Goal: Information Seeking & Learning: Learn about a topic

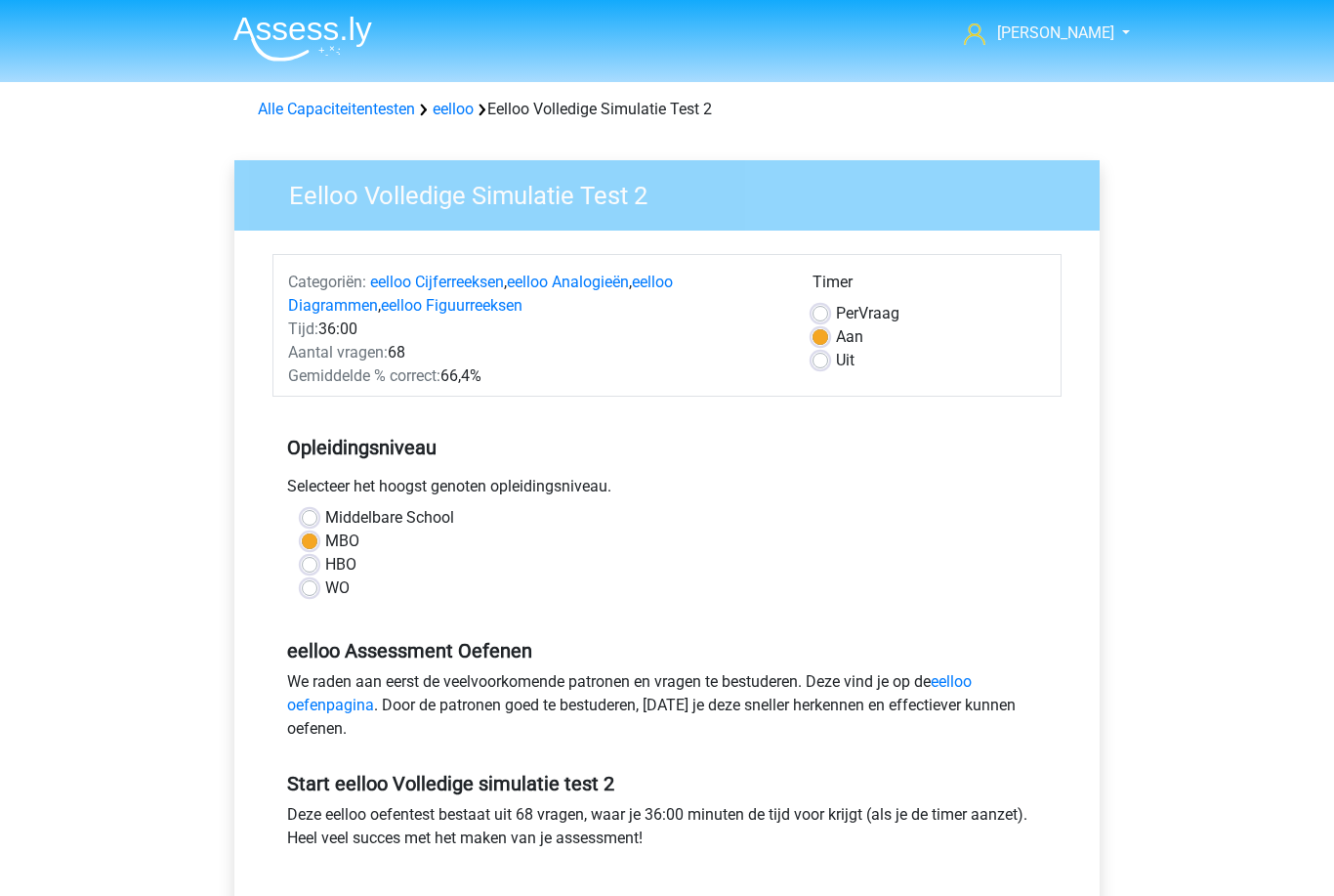
click at [471, 107] on link "eelloo" at bounding box center [453, 108] width 41 height 19
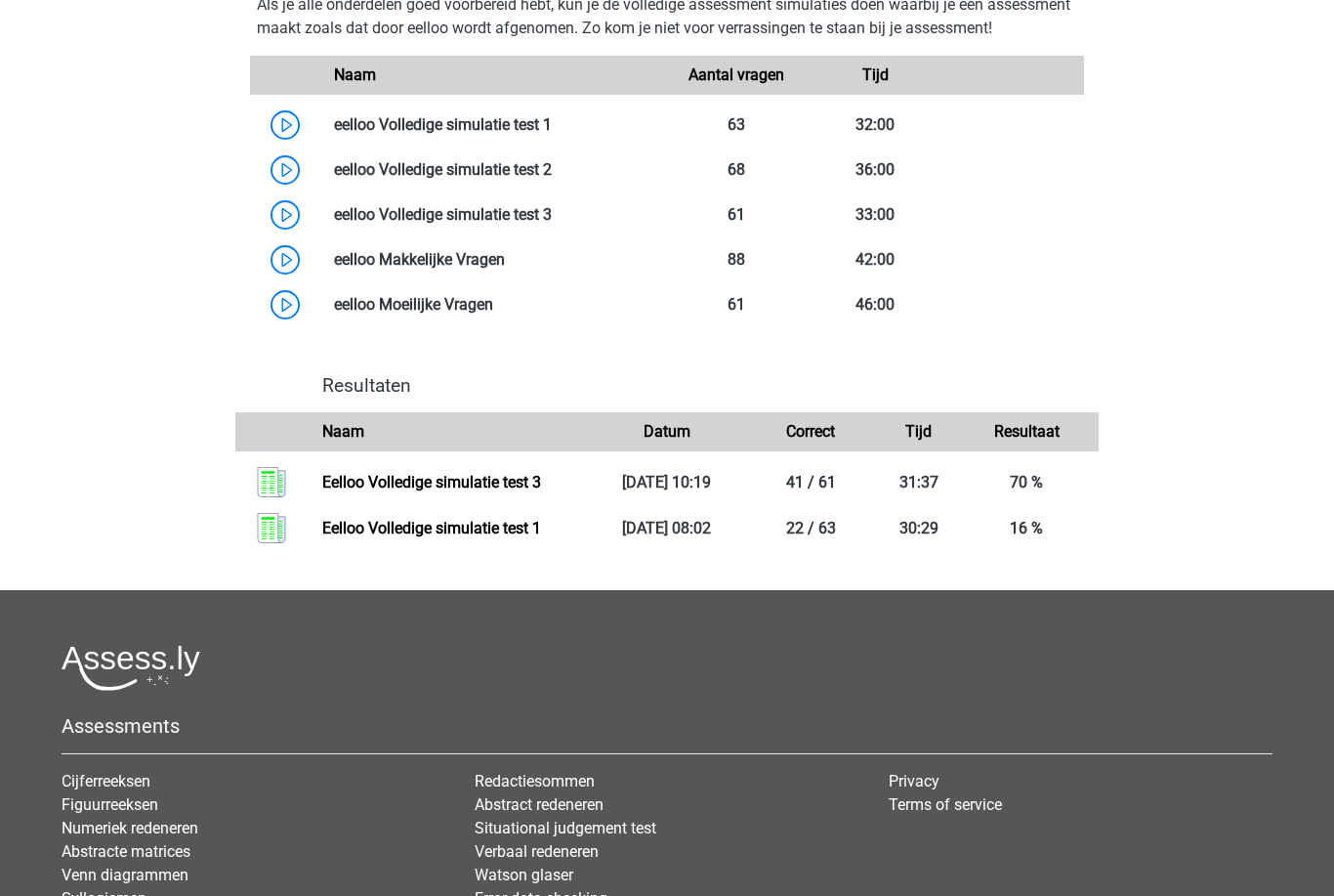
scroll to position [1173, 0]
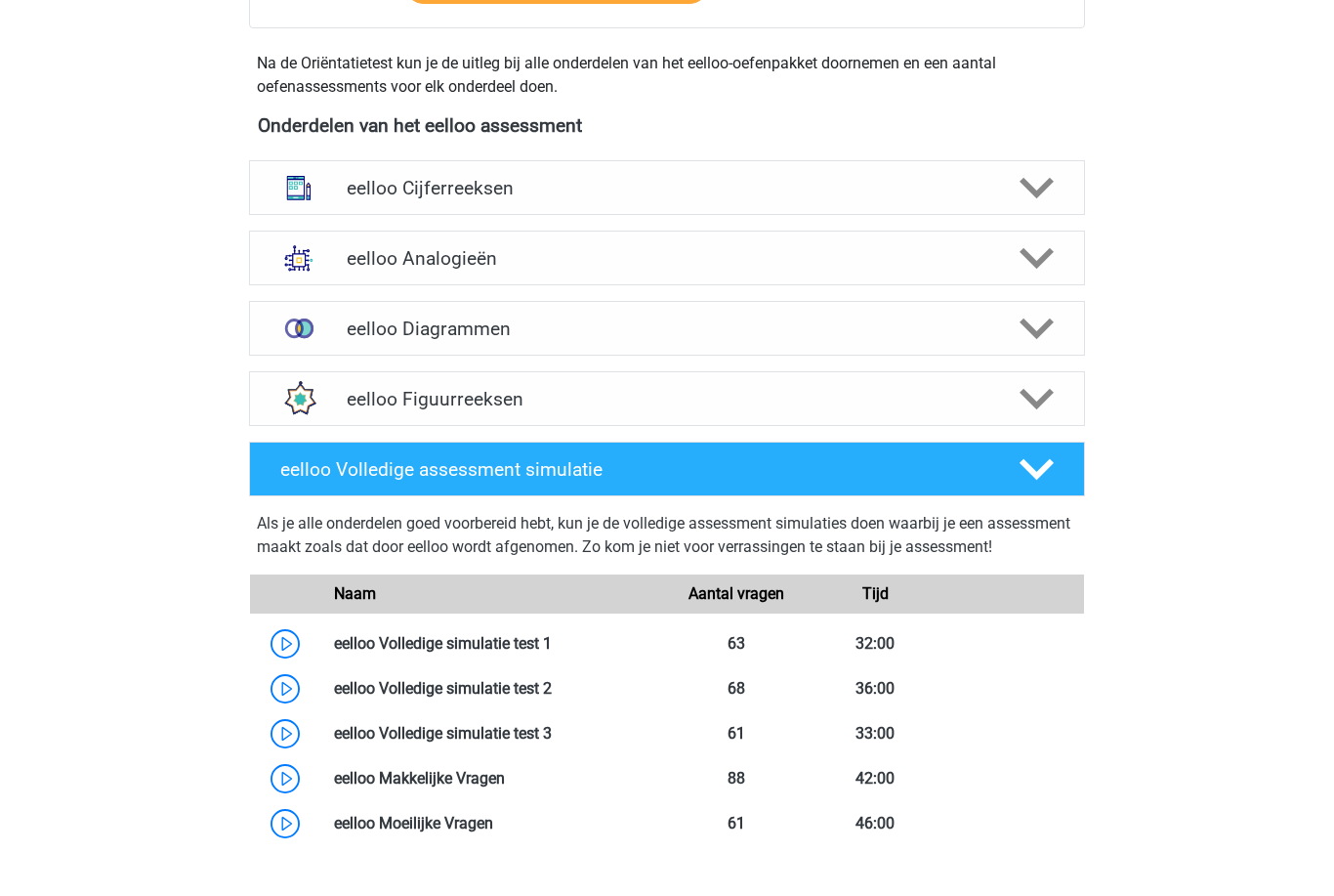
click at [1050, 405] on icon at bounding box center [1037, 400] width 34 height 34
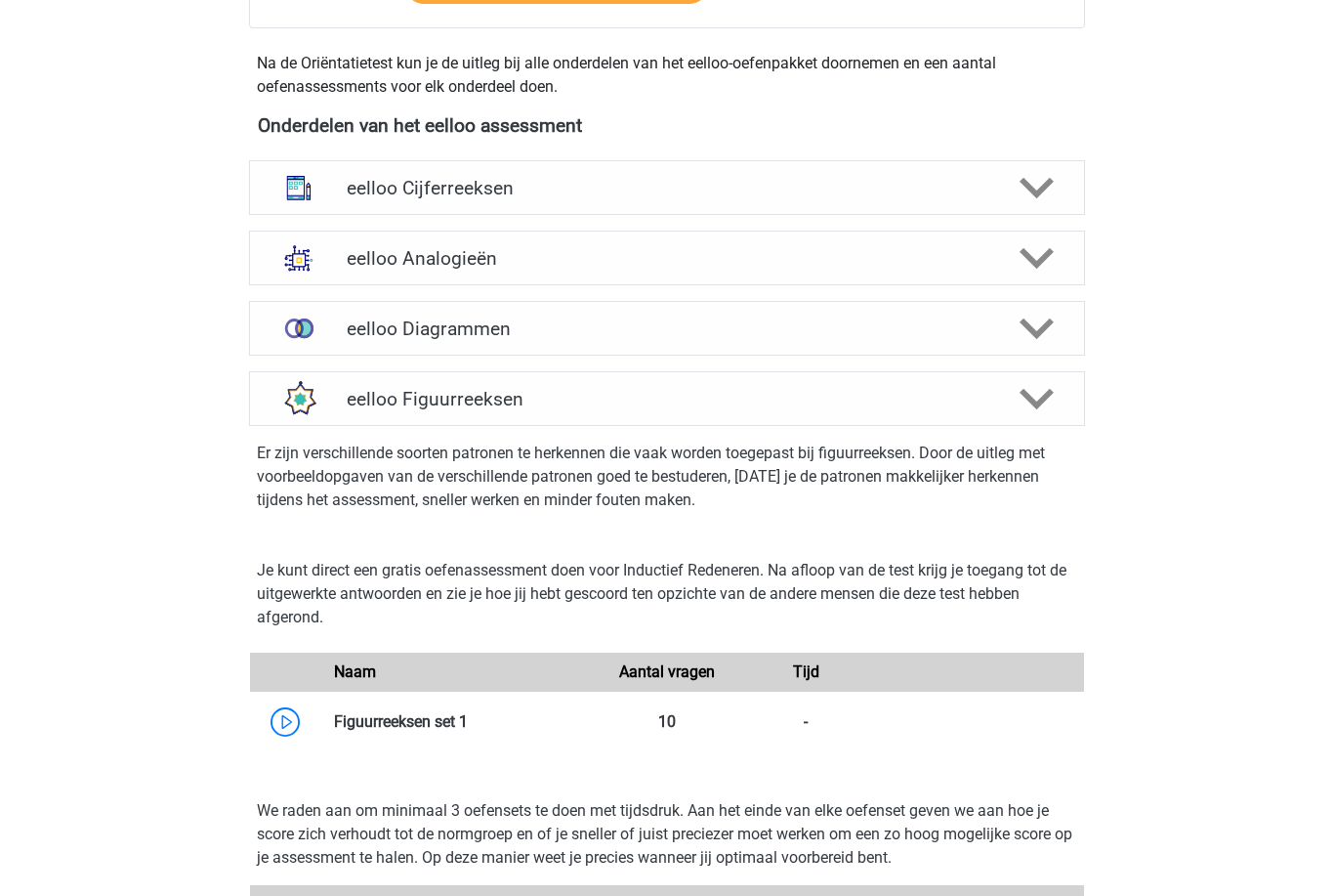
click at [1031, 204] on icon at bounding box center [1037, 188] width 34 height 34
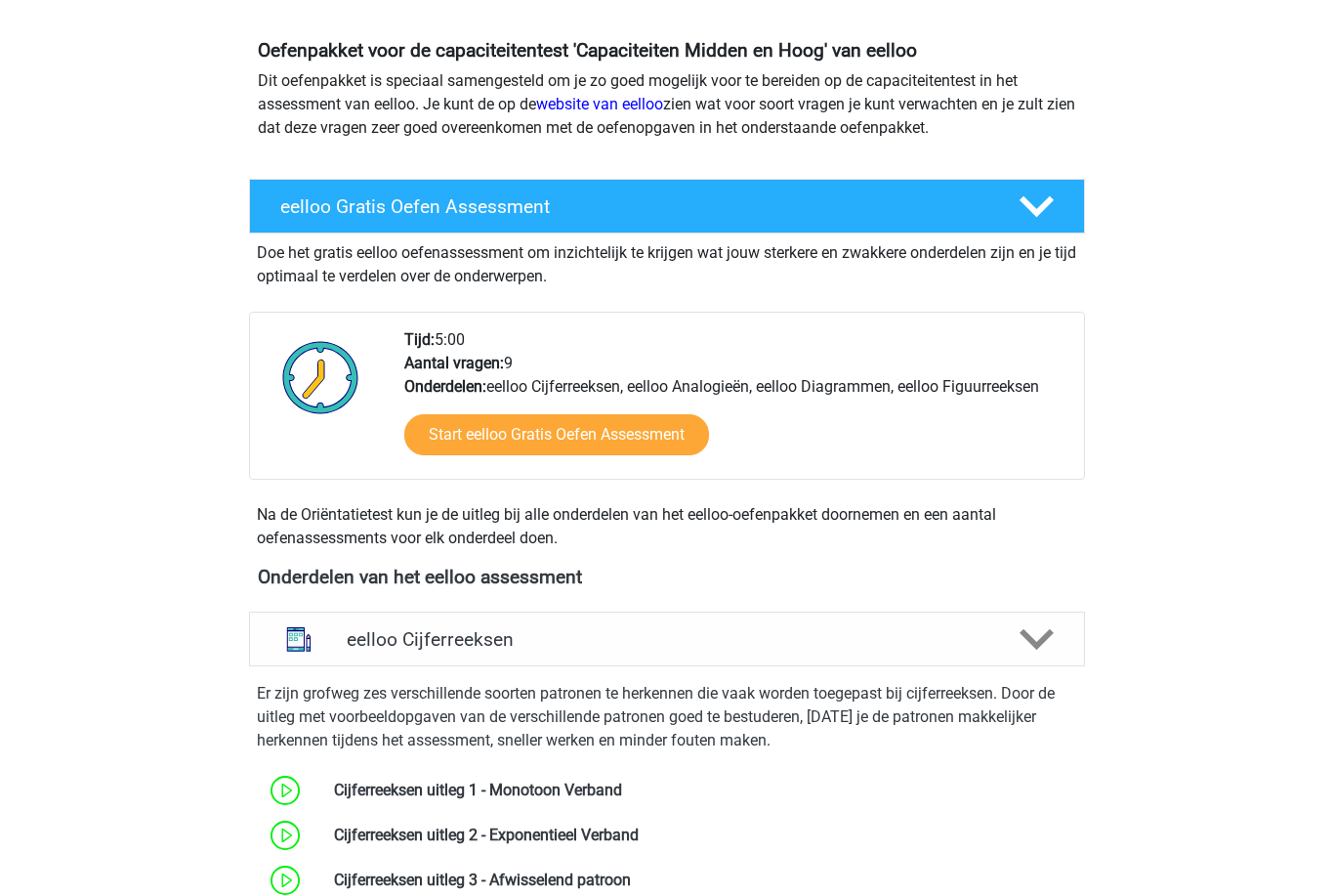
scroll to position [0, 0]
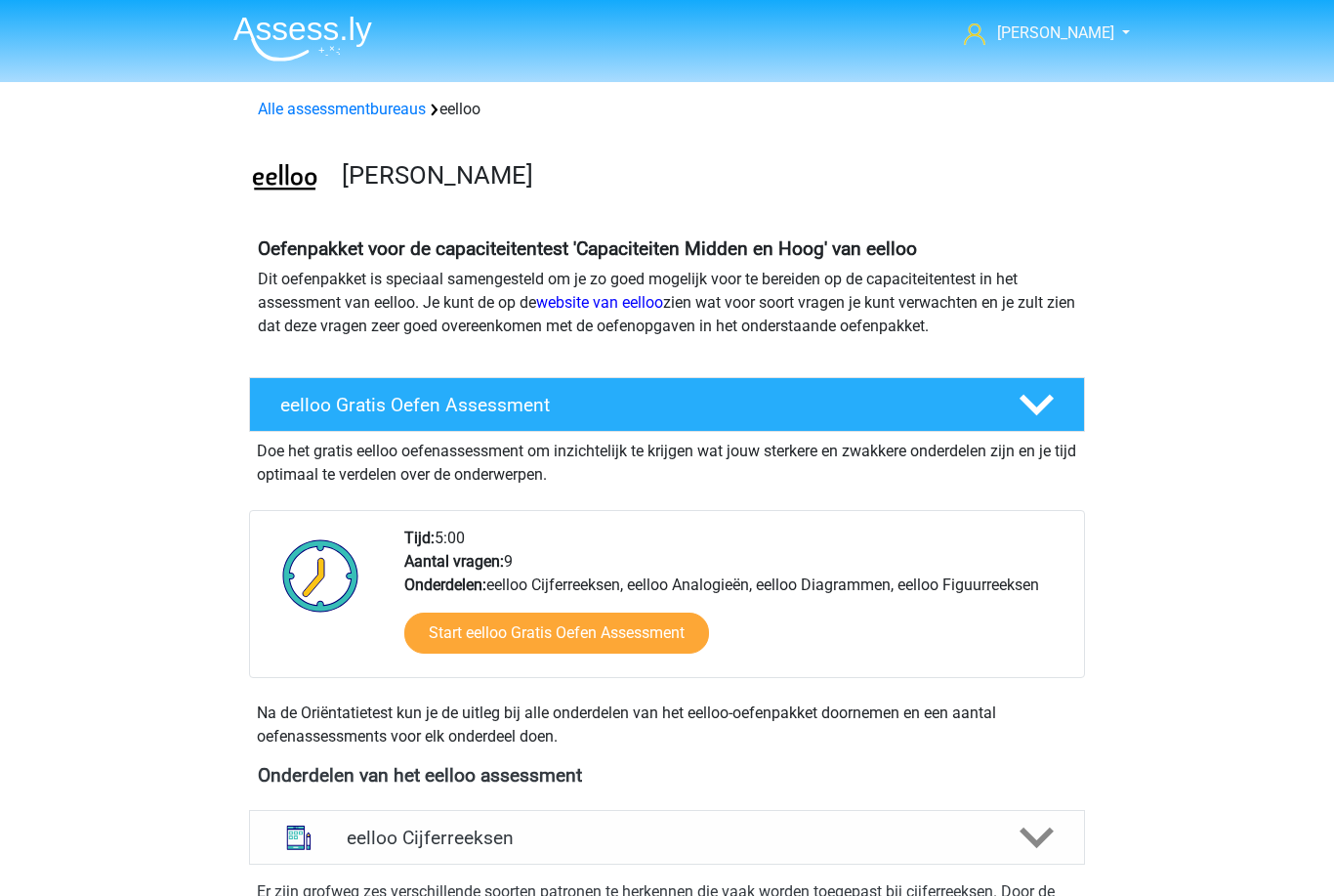
click at [1045, 27] on span "[PERSON_NAME]" at bounding box center [1056, 33] width 117 height 19
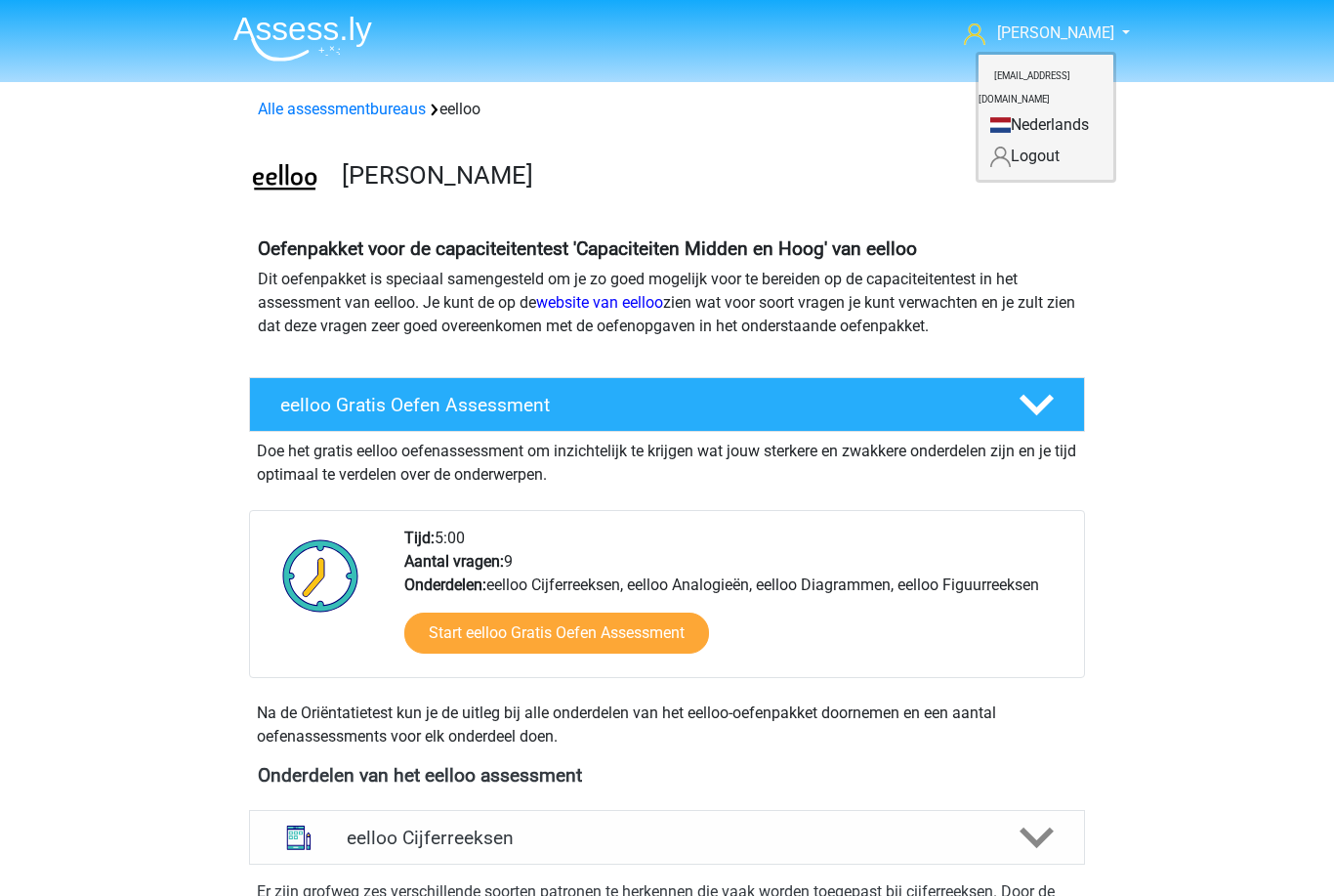
click at [414, 100] on link "Alle assessmentbureaus" at bounding box center [342, 108] width 168 height 19
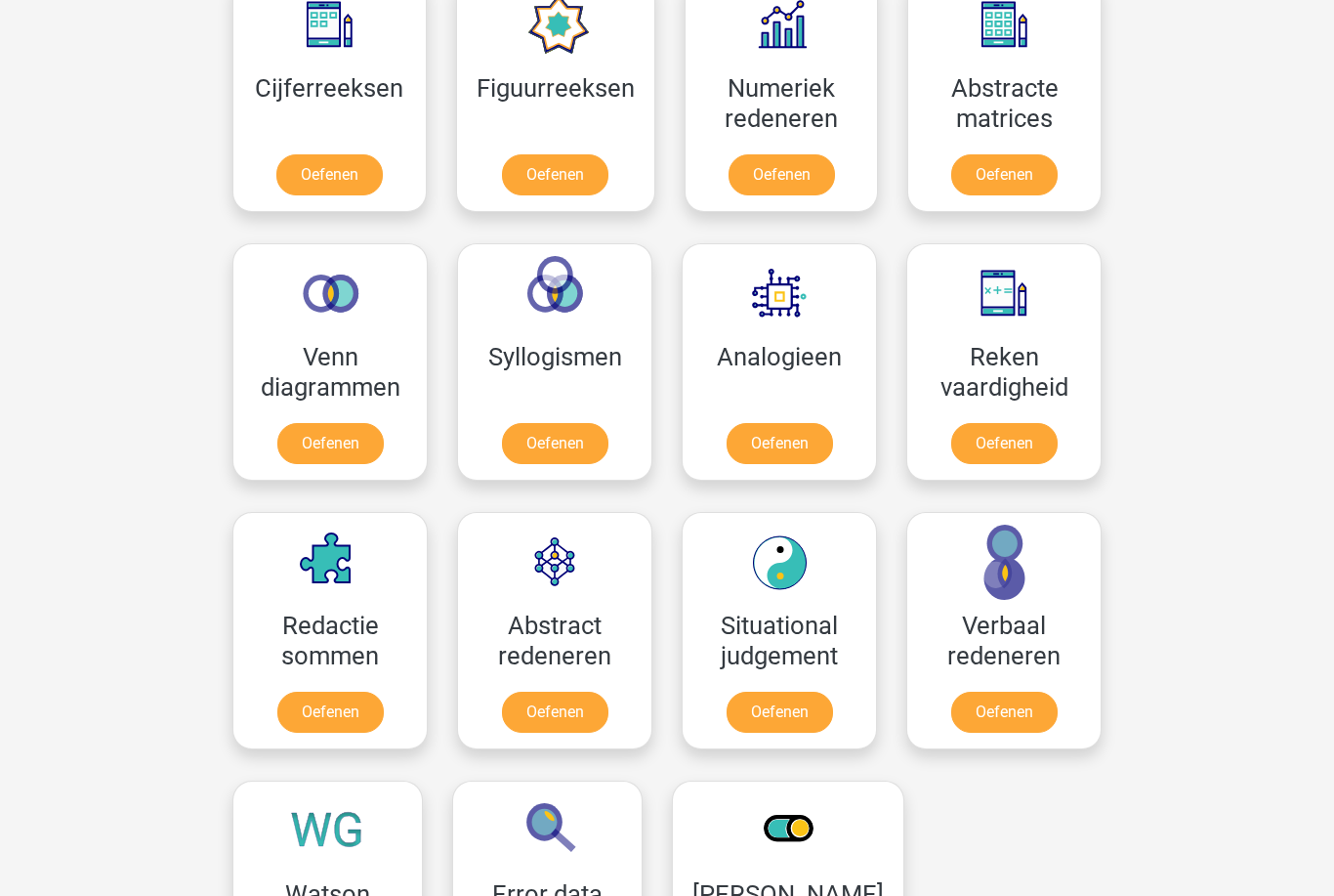
scroll to position [1946, 0]
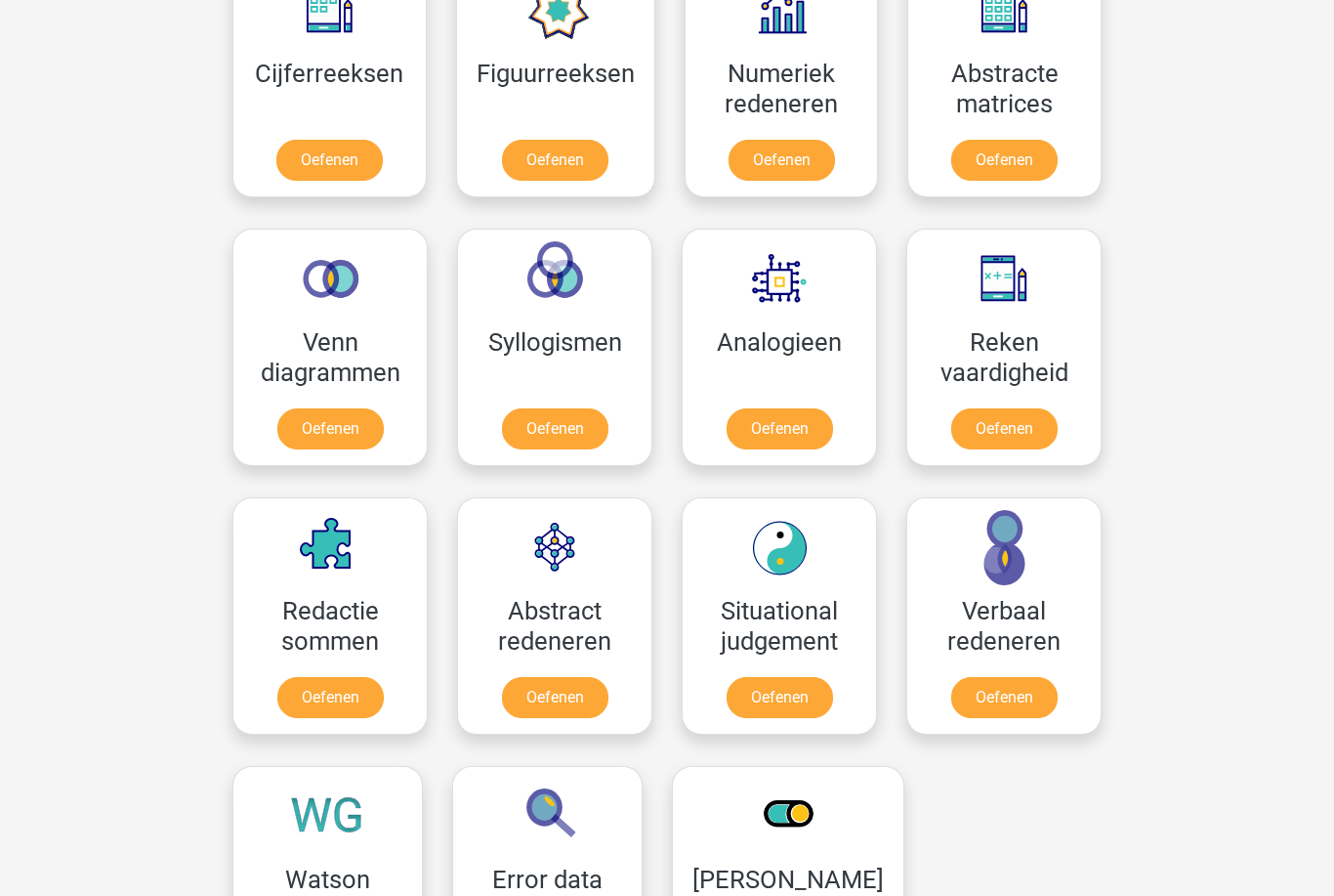
click at [1038, 425] on link "Oefenen" at bounding box center [1004, 428] width 106 height 41
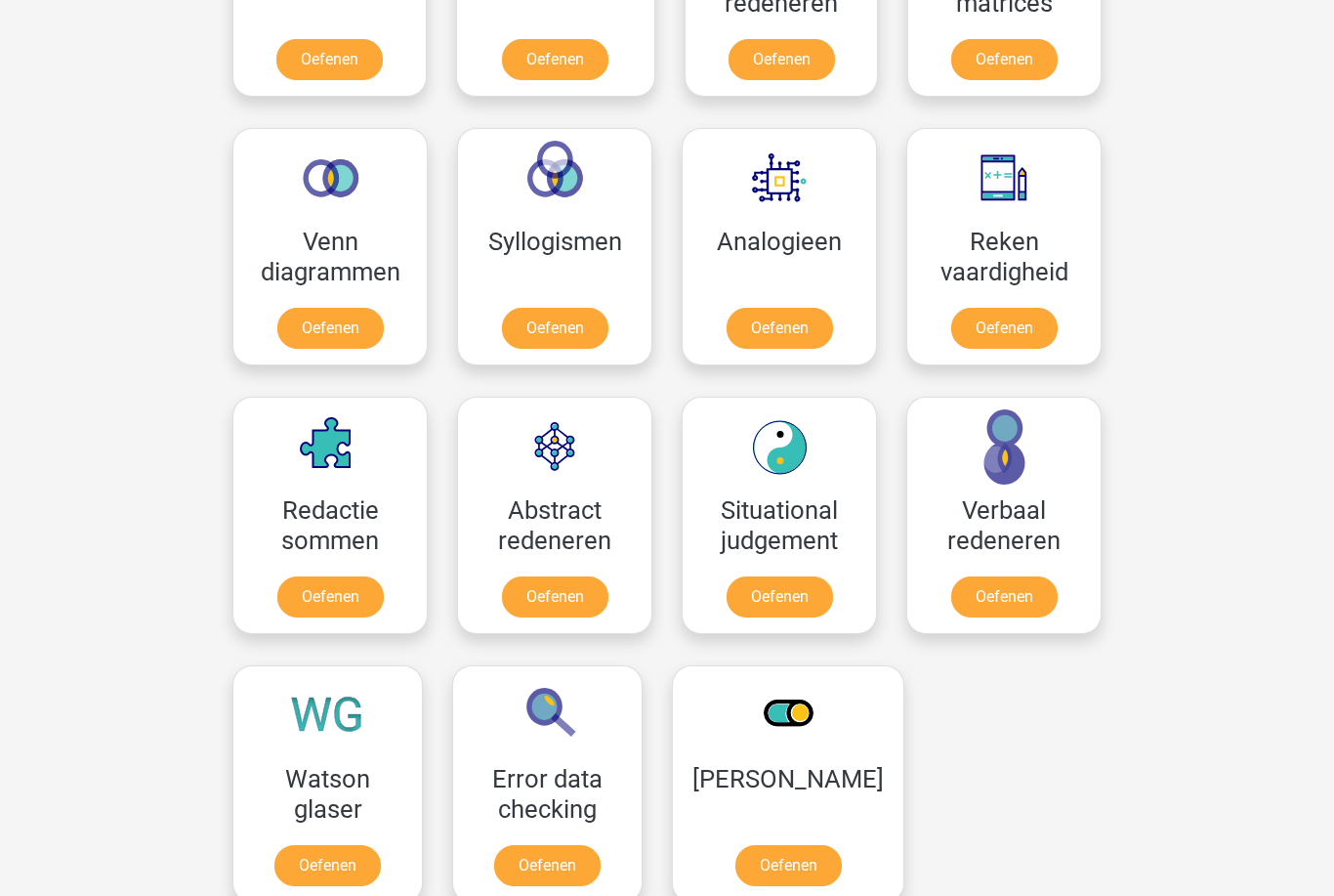
scroll to position [2046, 0]
click at [315, 576] on link "Oefenen" at bounding box center [330, 596] width 106 height 41
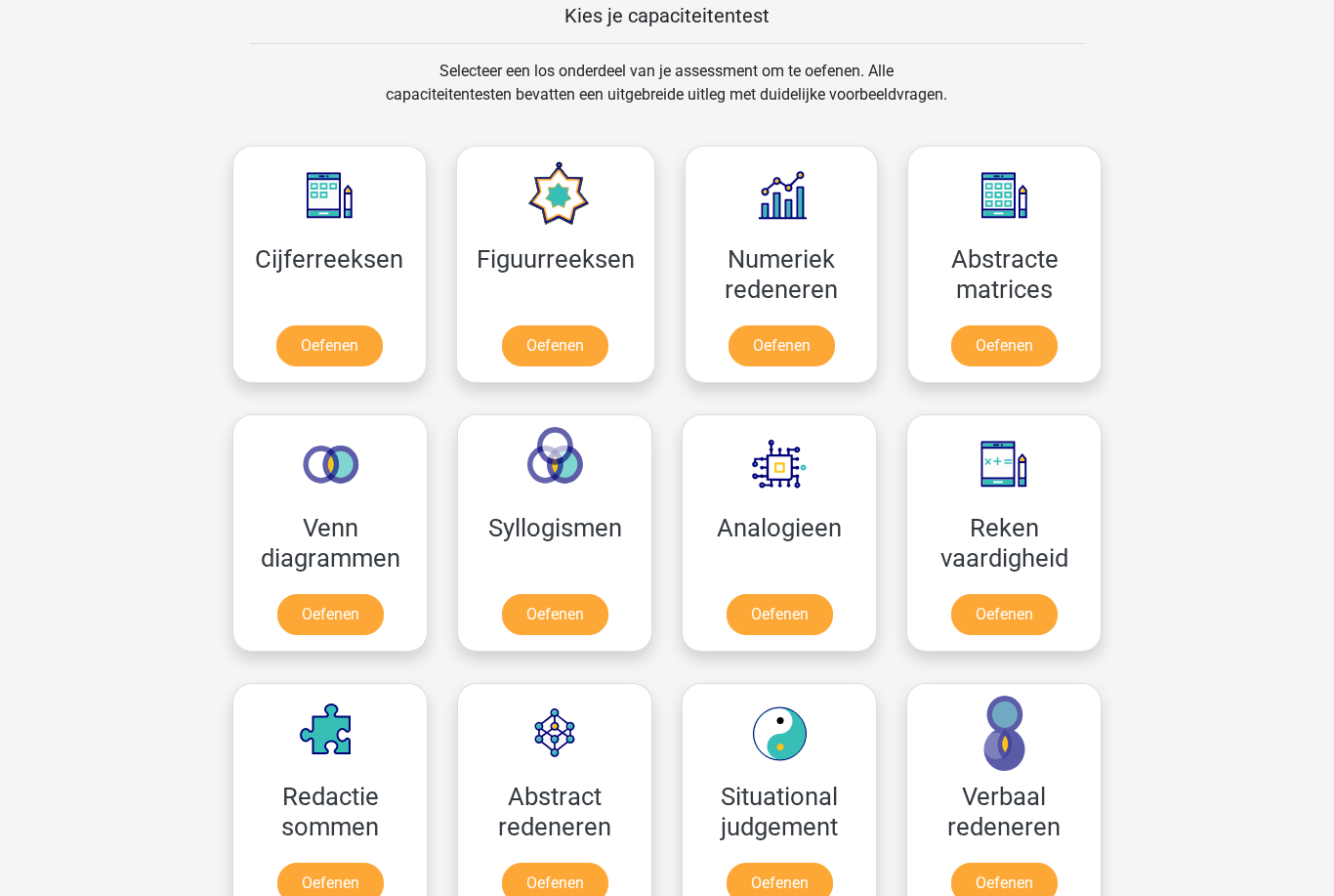
scroll to position [1759, 0]
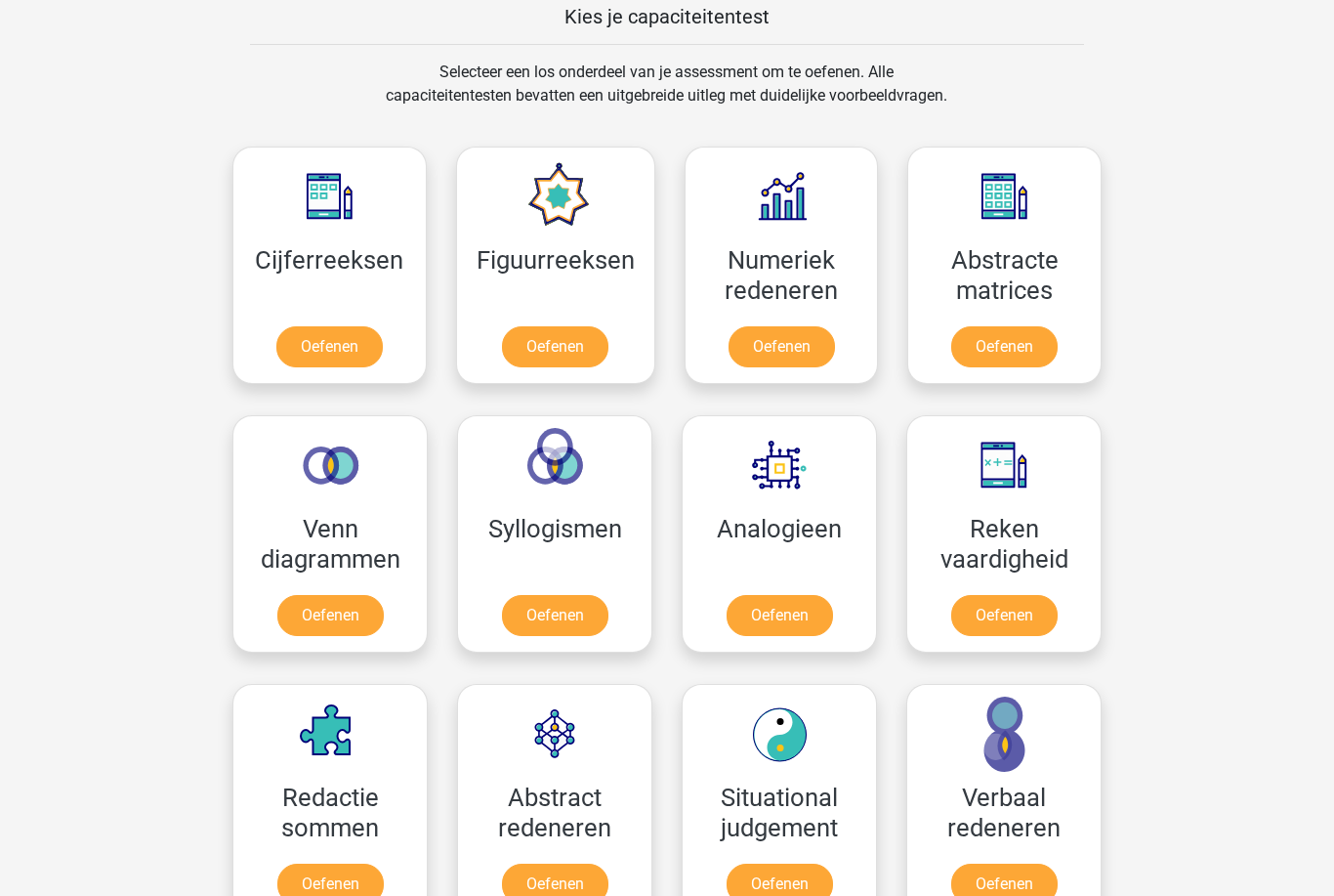
click at [1039, 326] on link "Oefenen" at bounding box center [1004, 346] width 106 height 41
click at [588, 615] on link "Oefenen" at bounding box center [555, 615] width 106 height 41
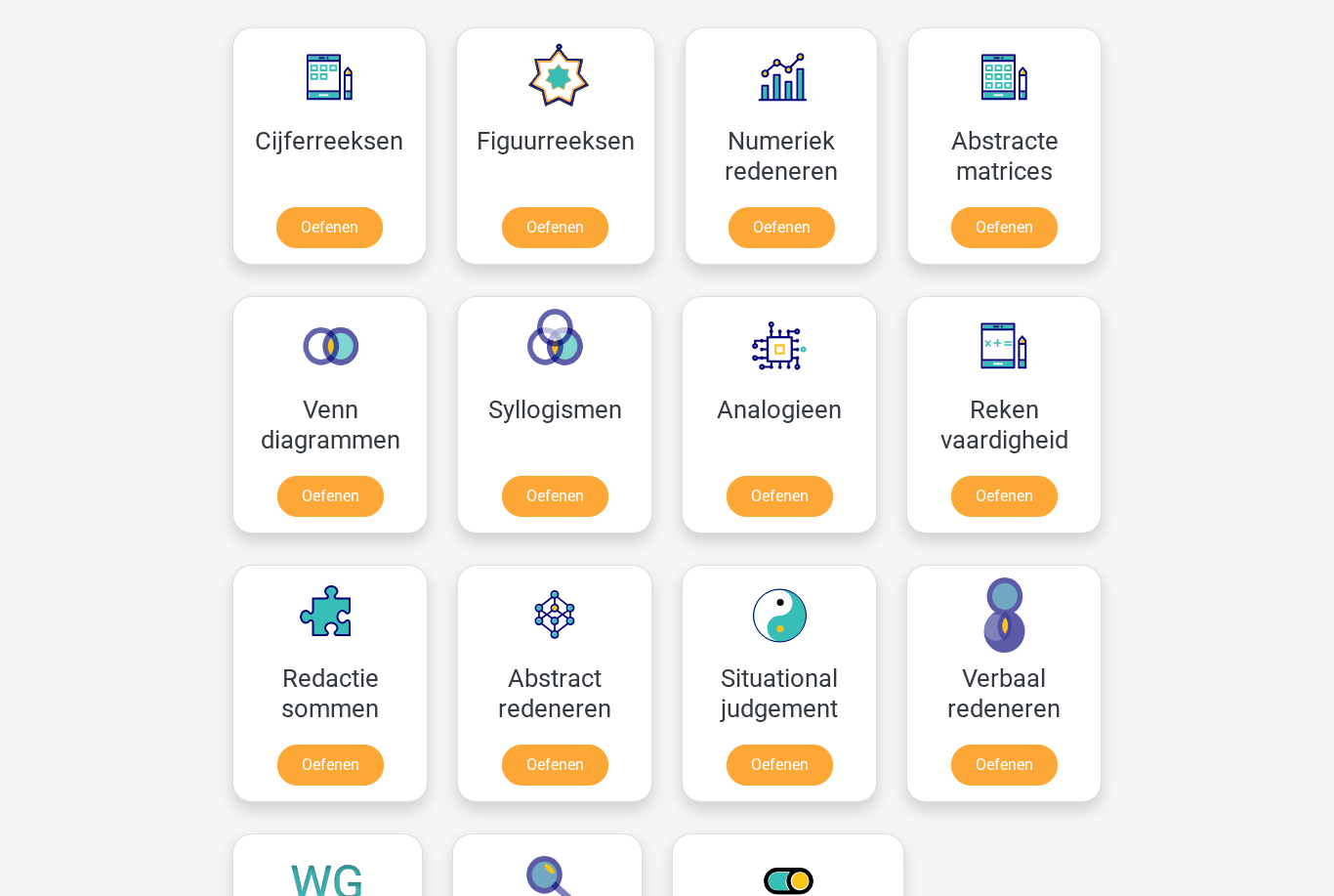
scroll to position [1878, 0]
click at [528, 744] on link "Oefenen" at bounding box center [555, 764] width 106 height 41
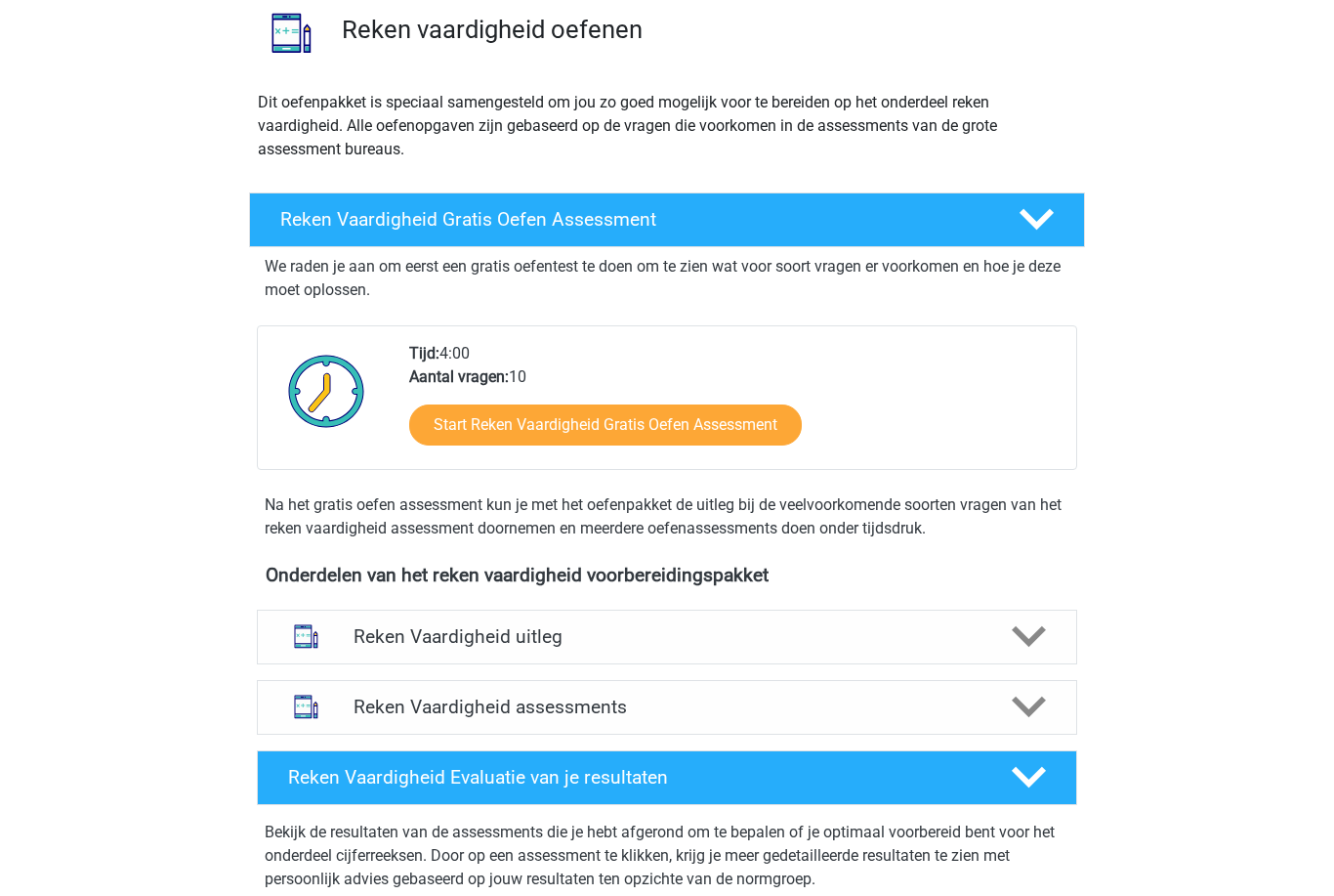
click at [1032, 631] on icon at bounding box center [1029, 637] width 34 height 34
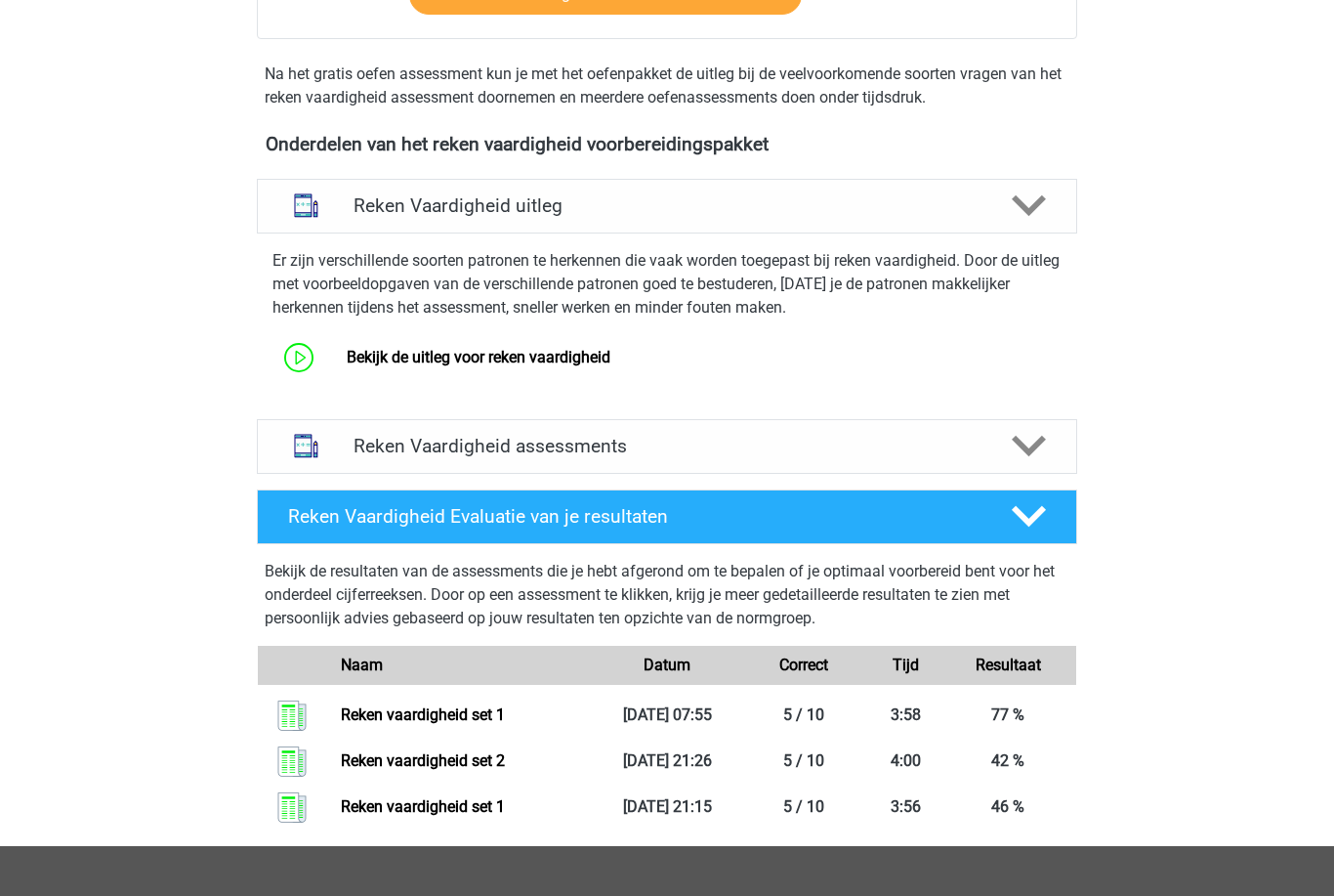
scroll to position [581, 0]
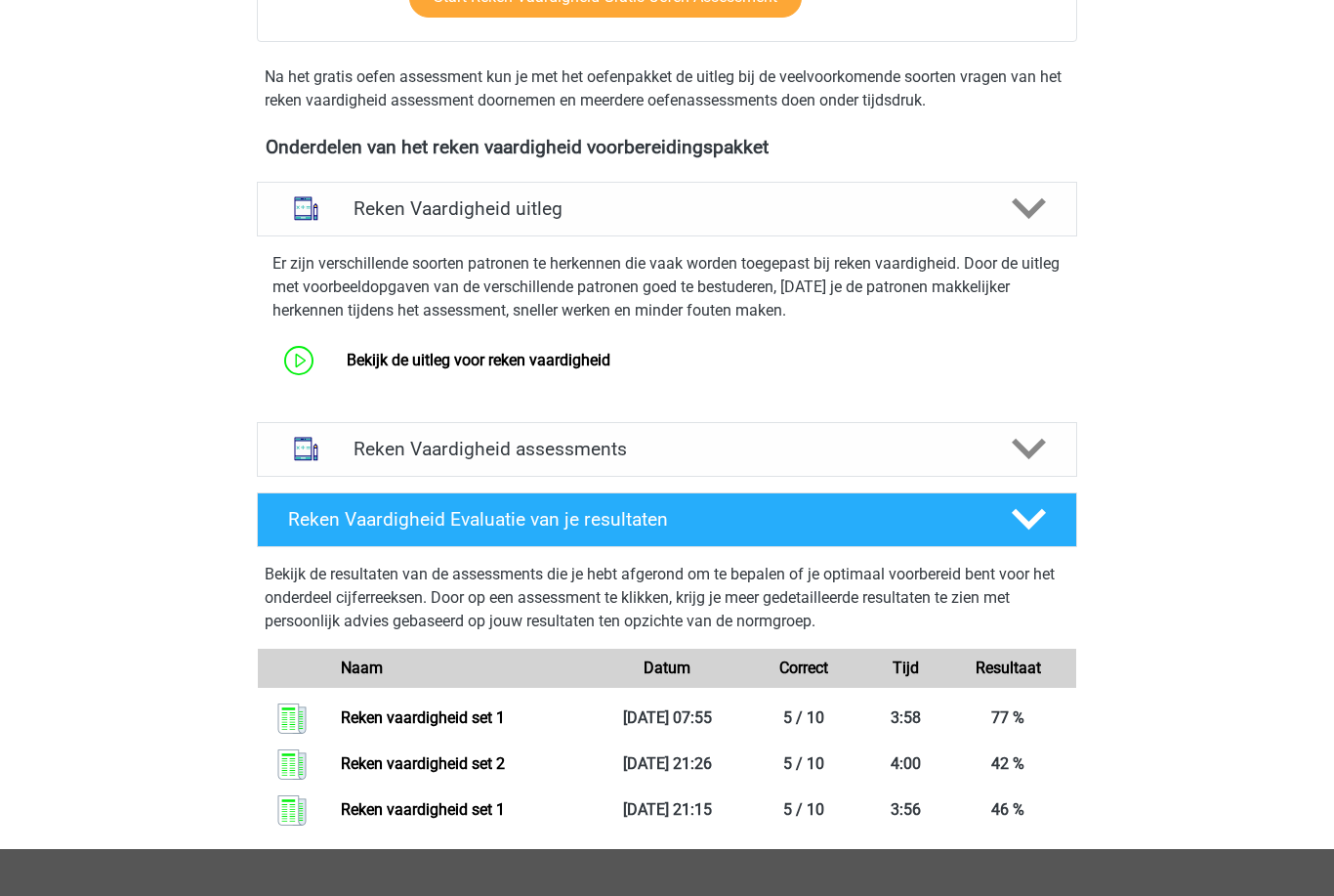
click at [1039, 473] on div "Reken Vaardigheid assessments" at bounding box center [667, 449] width 820 height 55
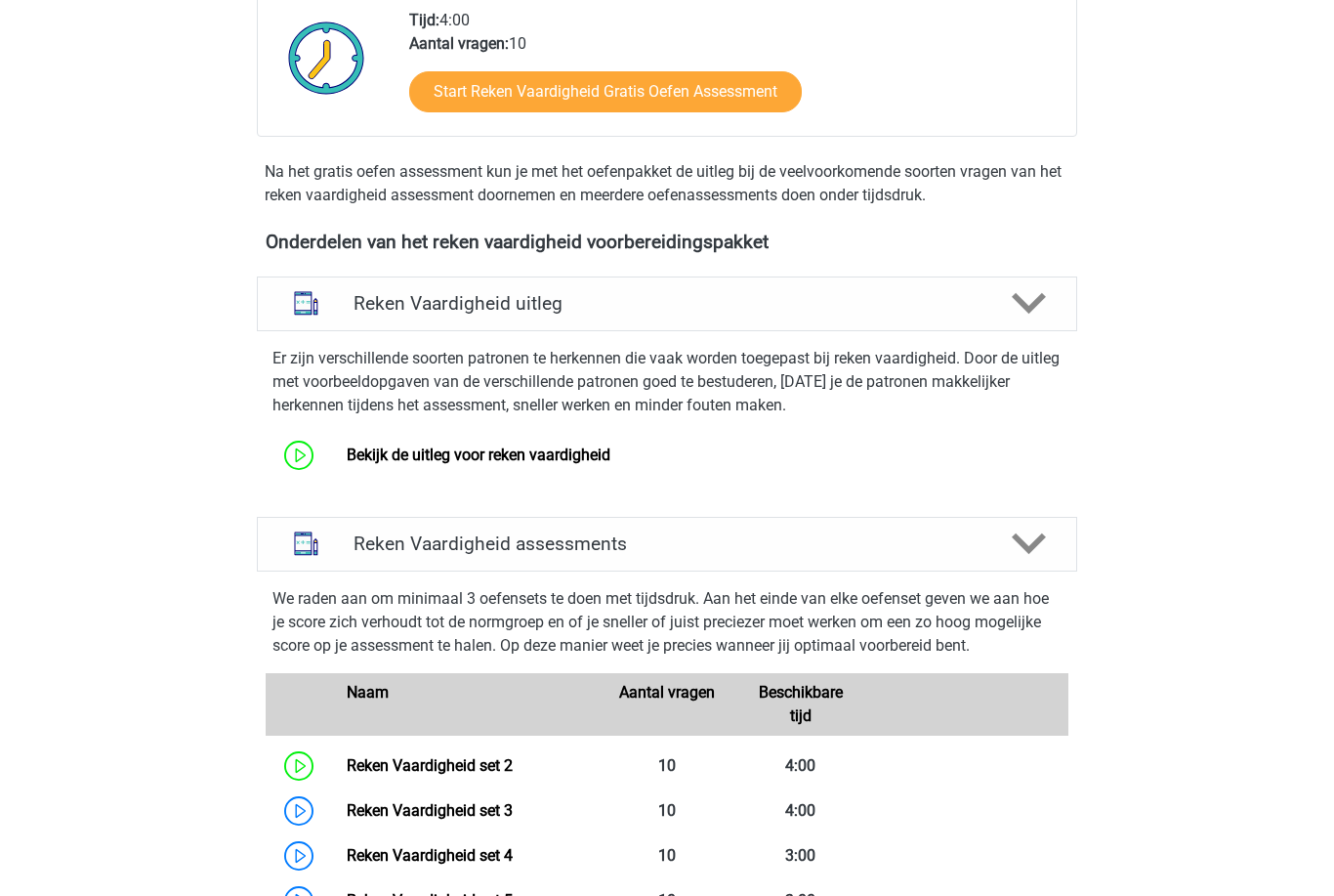
scroll to position [484, 0]
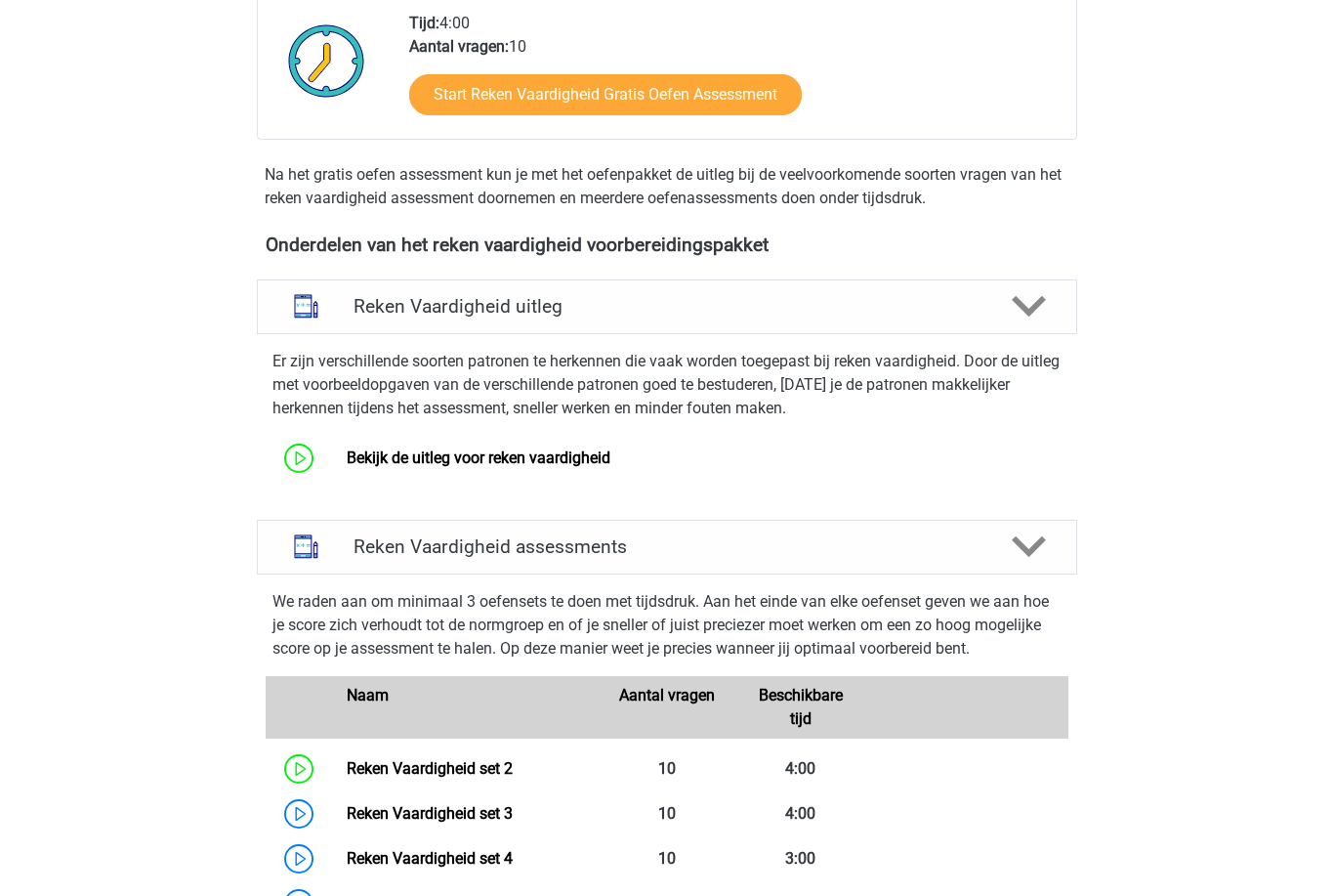
click at [611, 460] on link "Bekijk de uitleg voor reken vaardigheid" at bounding box center [479, 457] width 264 height 19
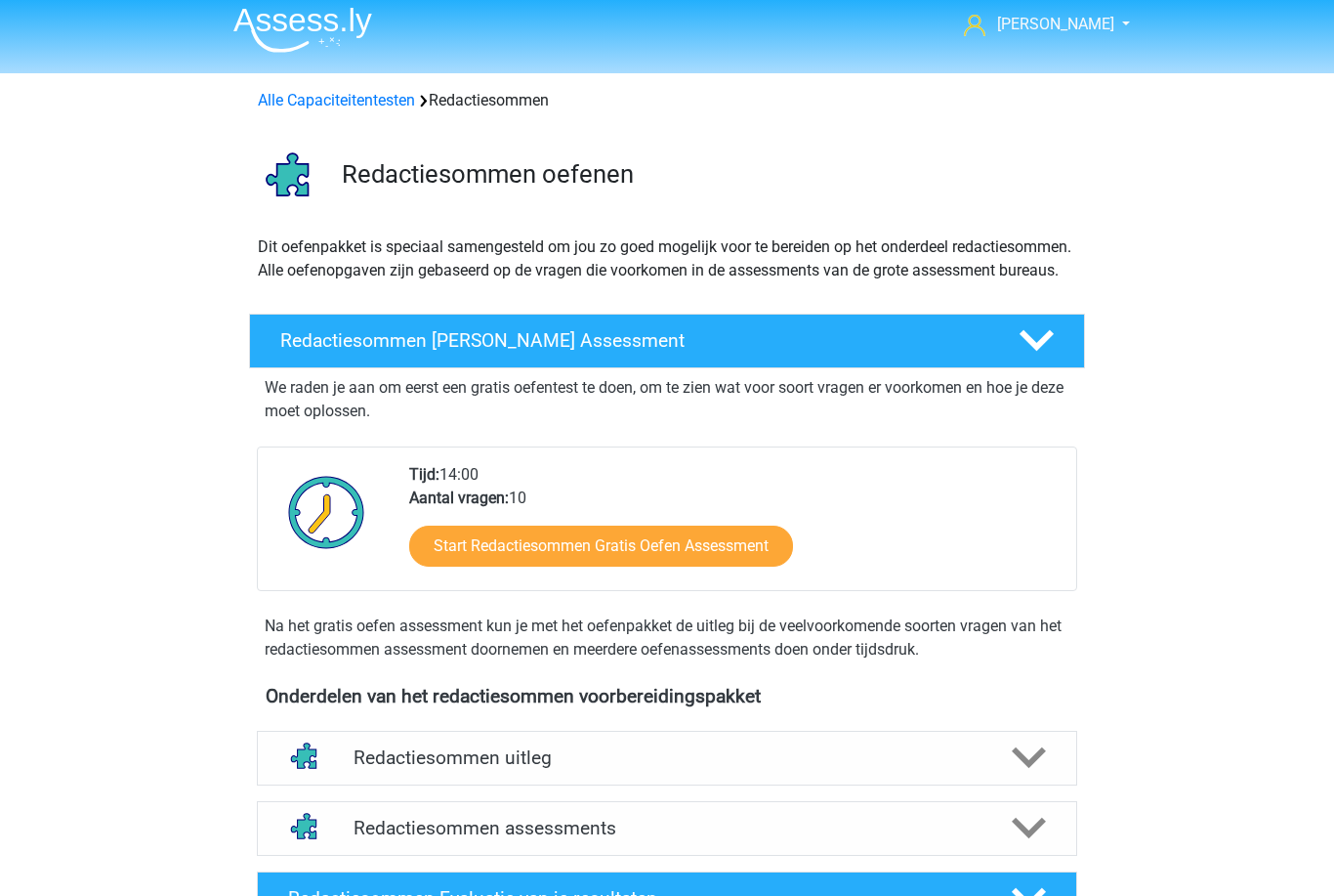
scroll to position [15, 0]
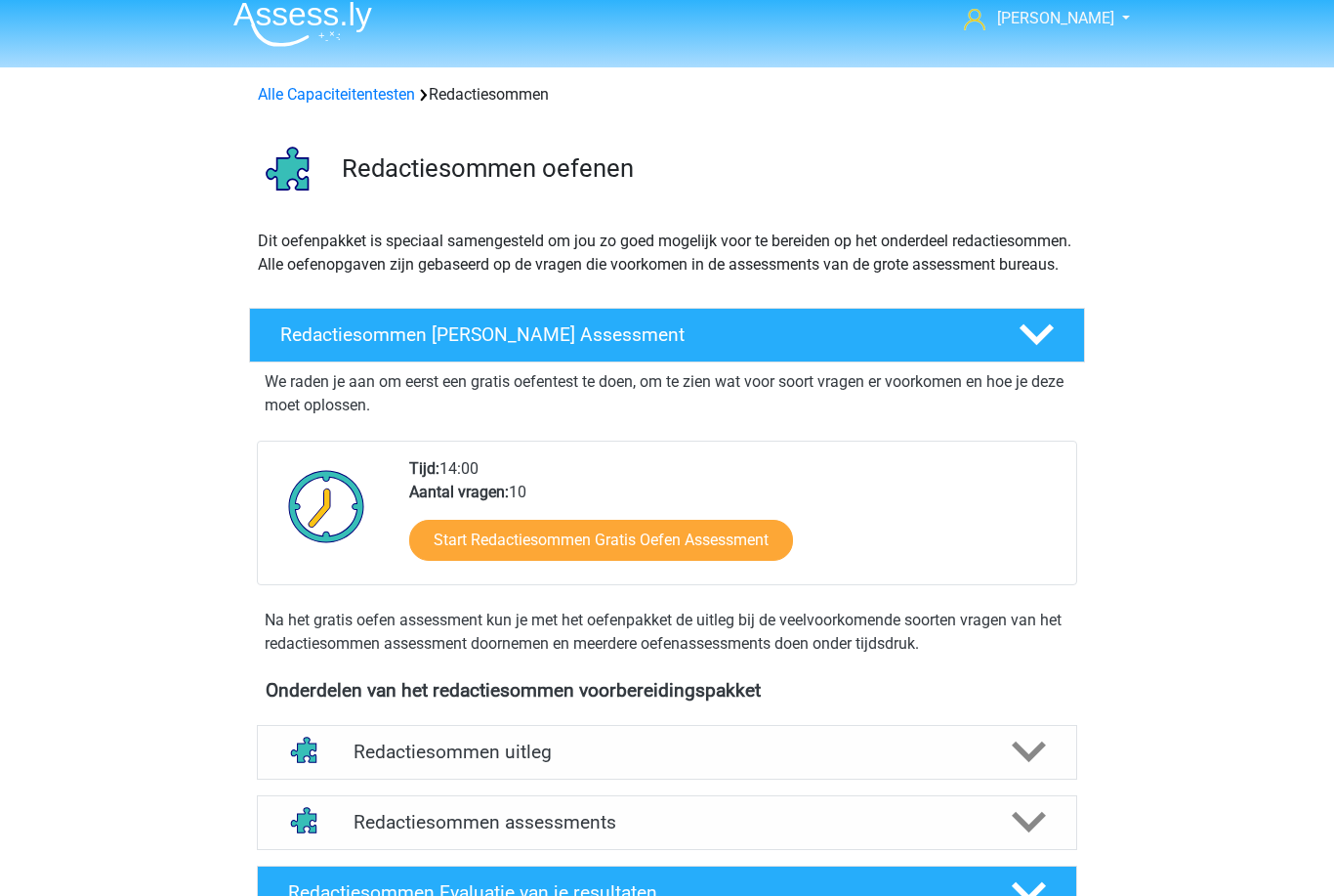
click at [1055, 769] on div at bounding box center [1028, 752] width 66 height 34
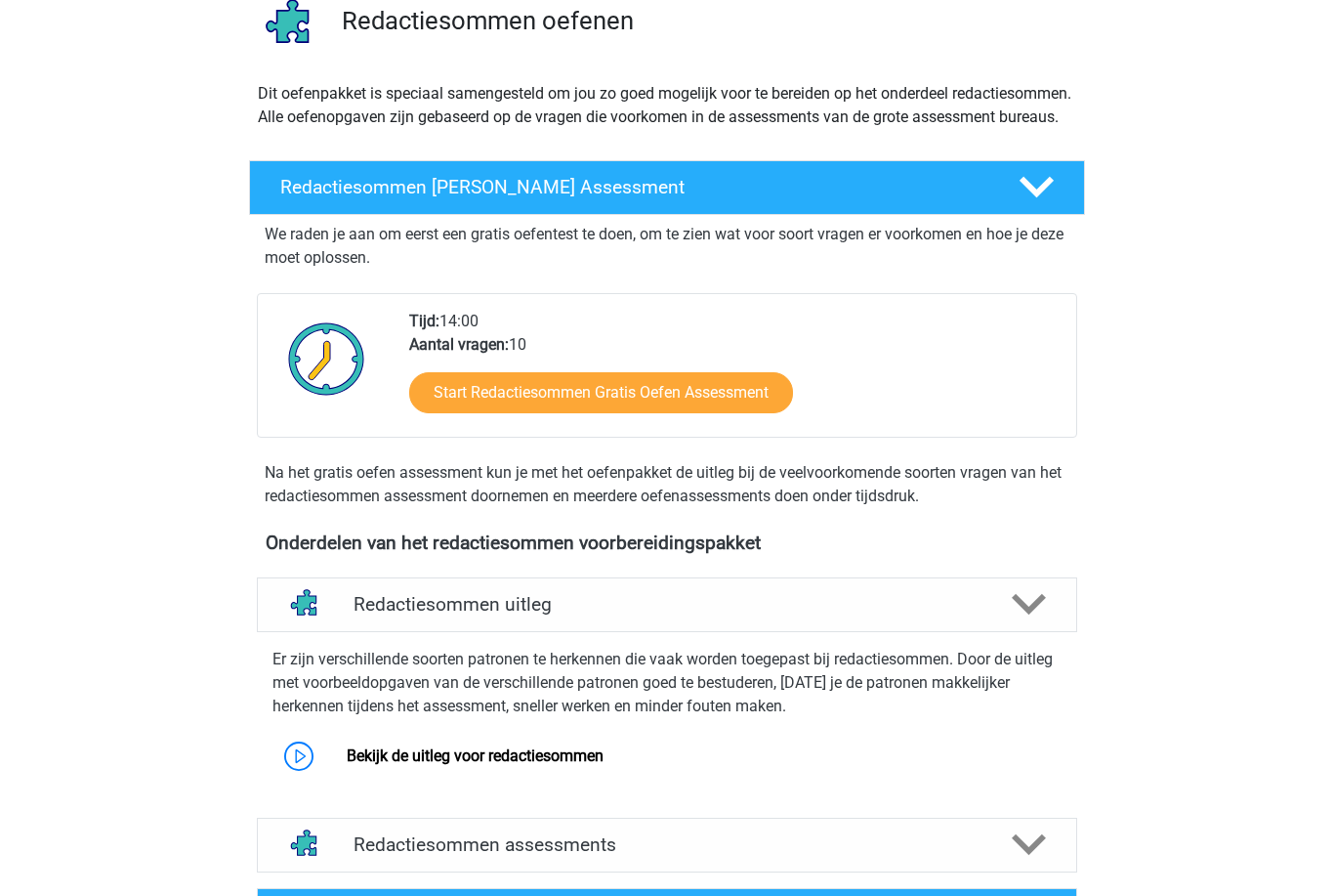
scroll to position [162, 0]
click at [543, 765] on link "Bekijk de uitleg voor redactiesommen" at bounding box center [475, 755] width 257 height 19
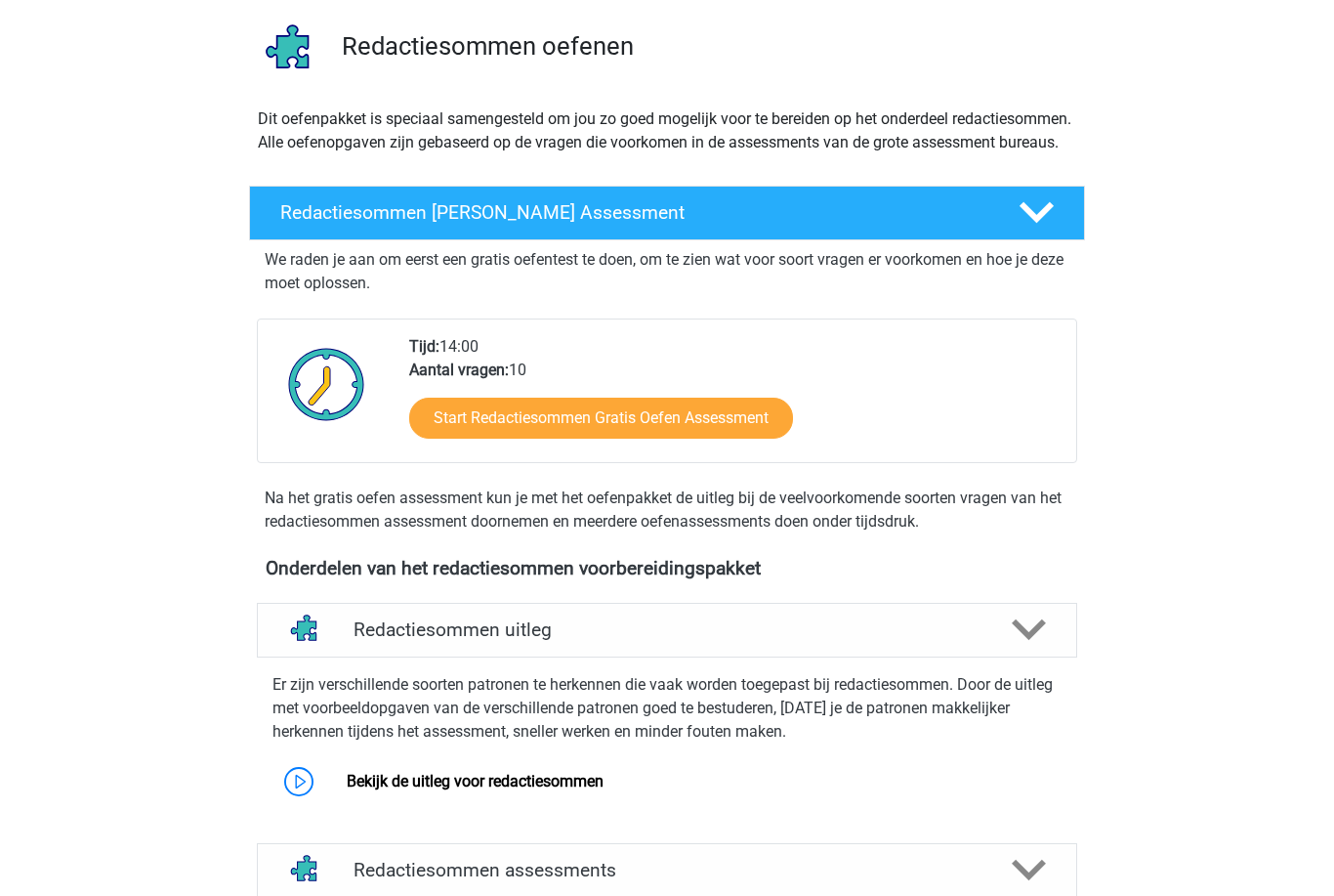
scroll to position [0, 0]
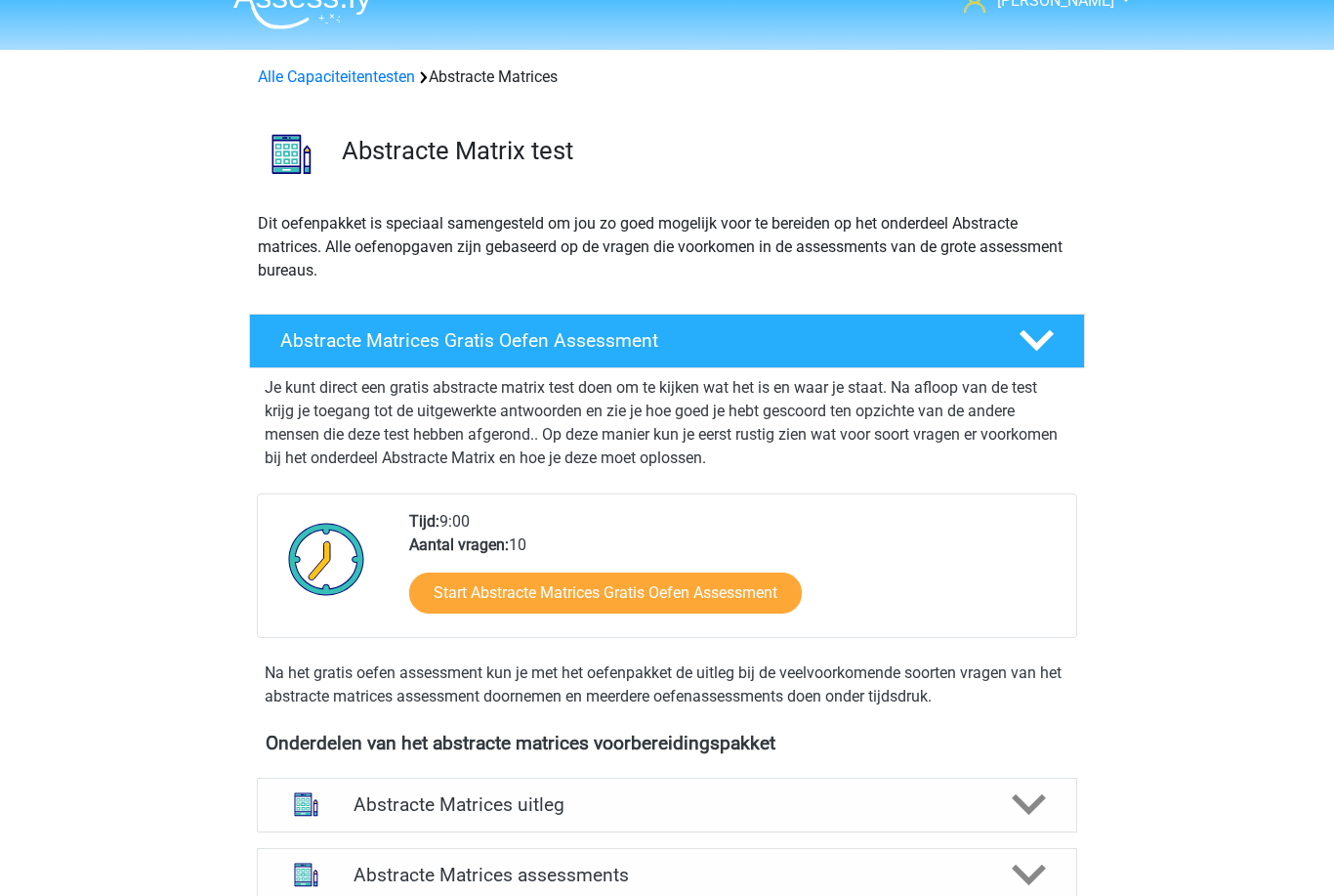
scroll to position [30, 0]
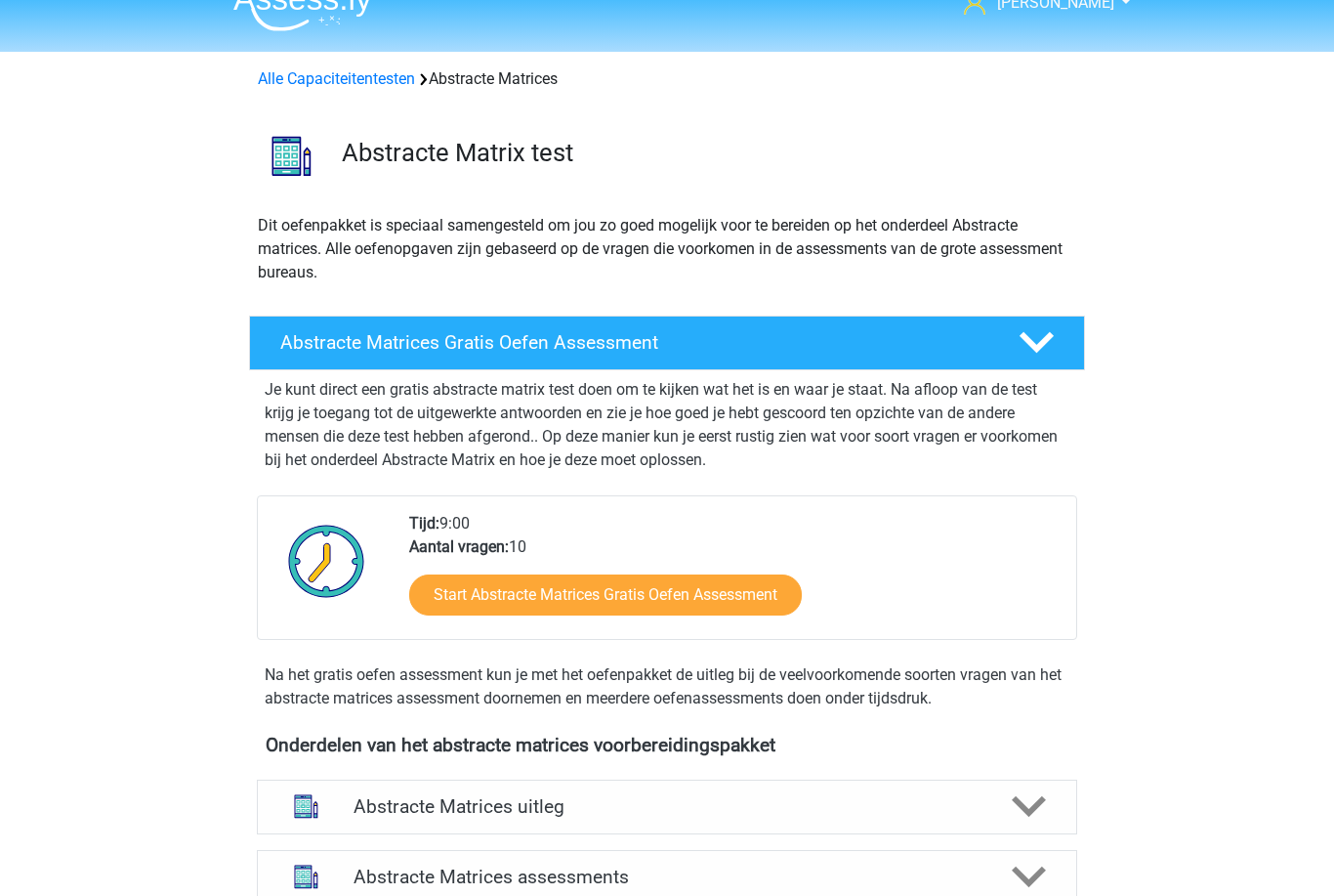
click at [1034, 812] on polygon at bounding box center [1029, 808] width 34 height 22
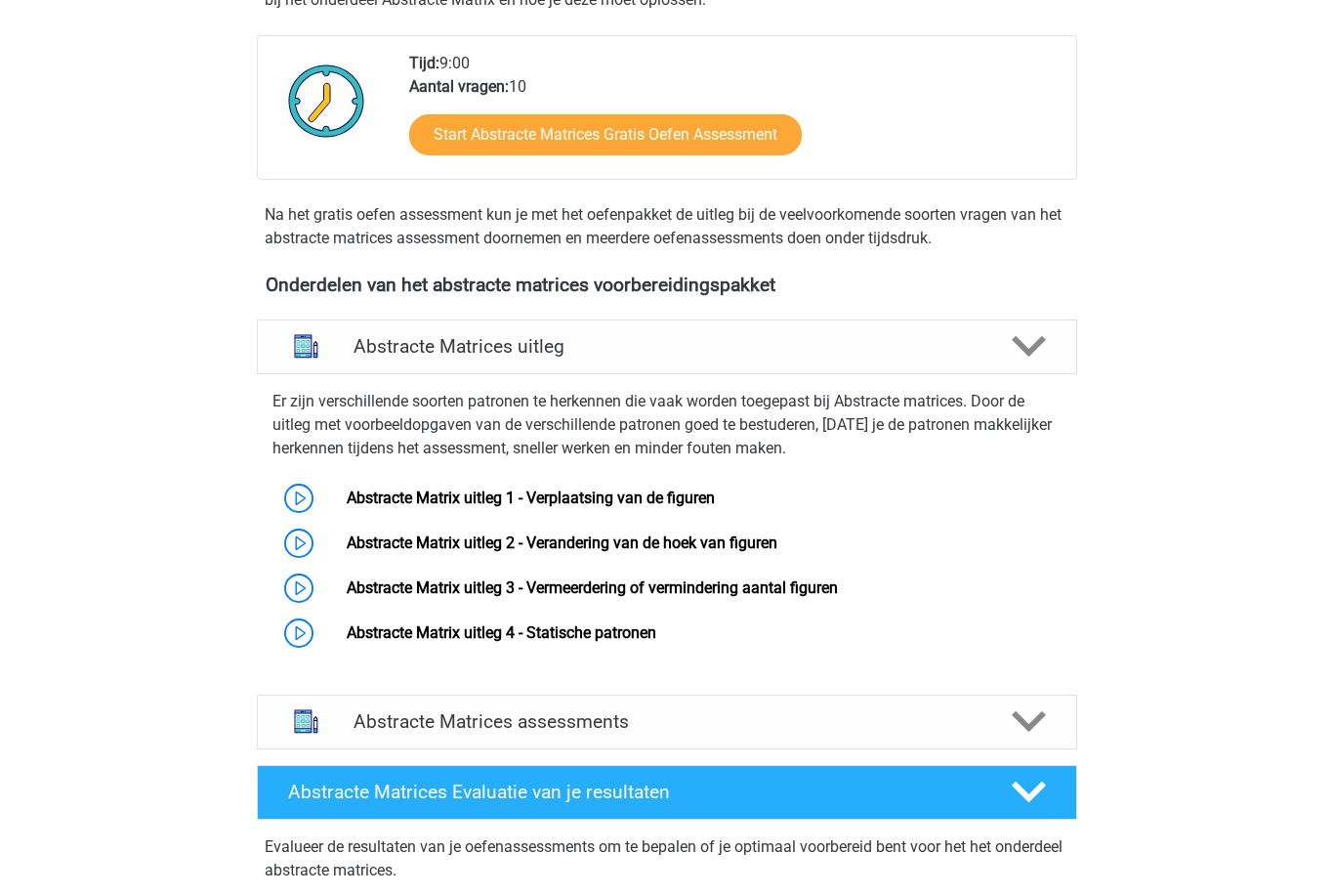
scroll to position [491, 0]
click at [715, 507] on link "Abstracte Matrix uitleg 1 - Verplaatsing van de figuren" at bounding box center [530, 498] width 369 height 19
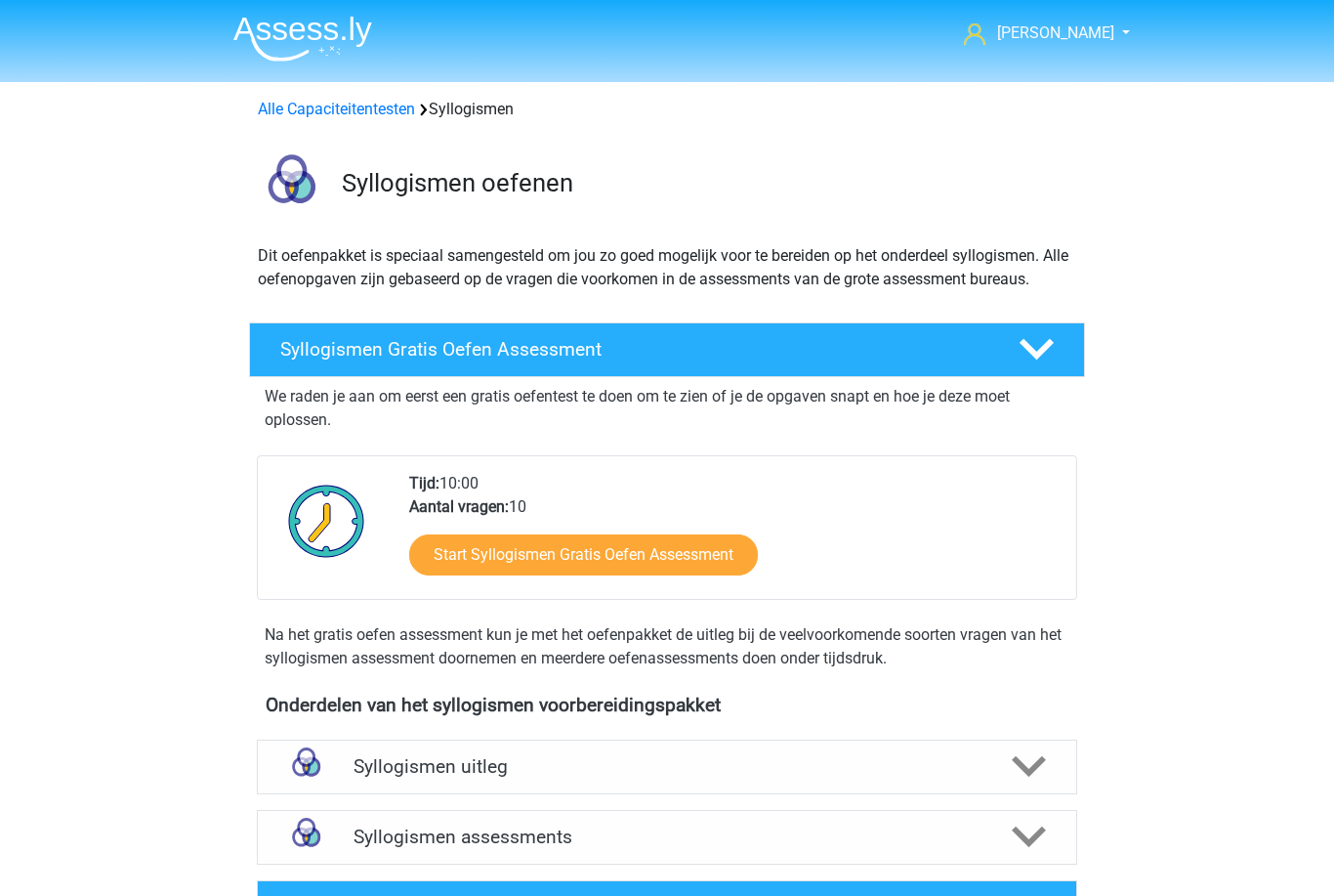
click at [491, 765] on h4 "Syllogismen uitleg" at bounding box center [667, 766] width 627 height 23
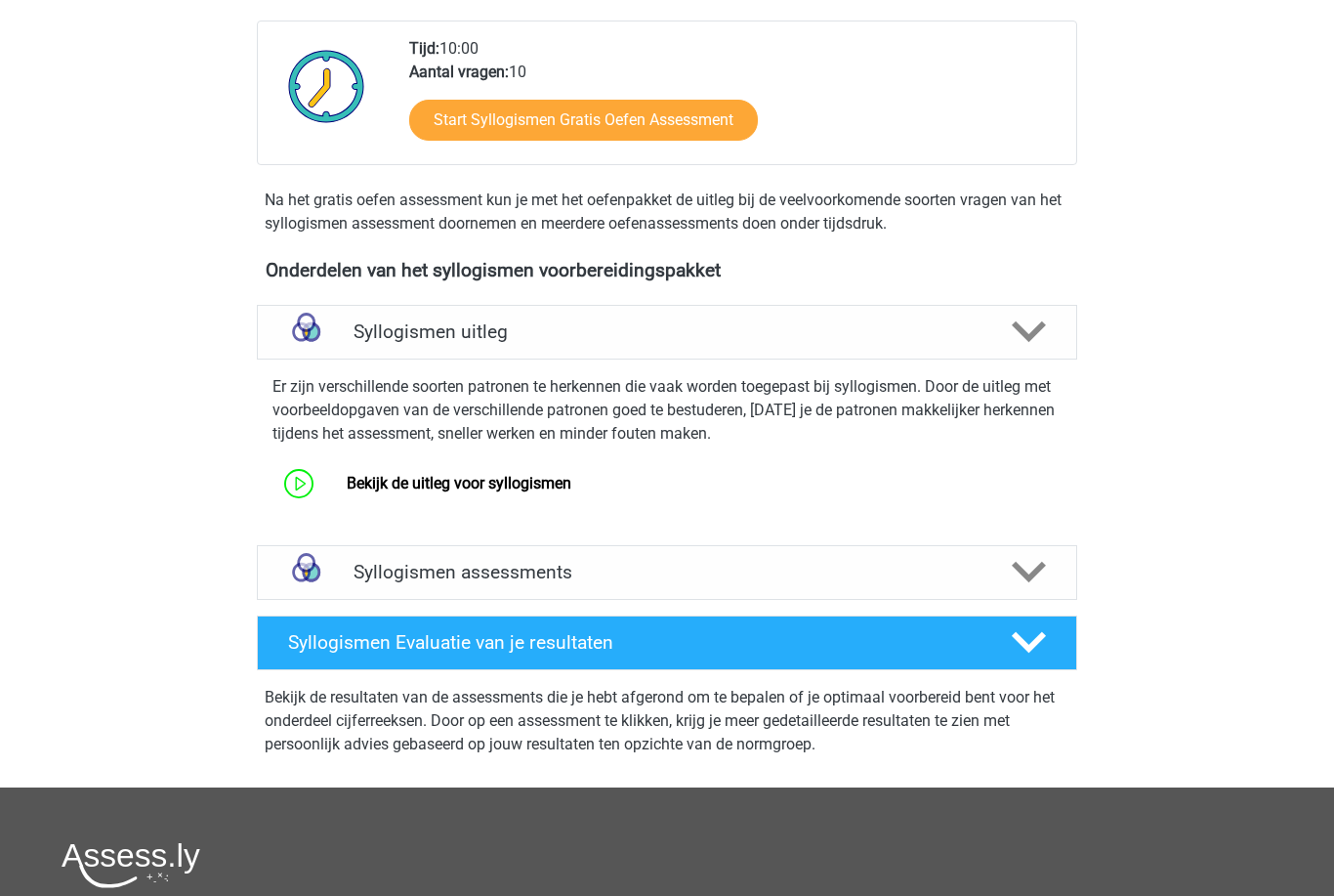
scroll to position [437, 0]
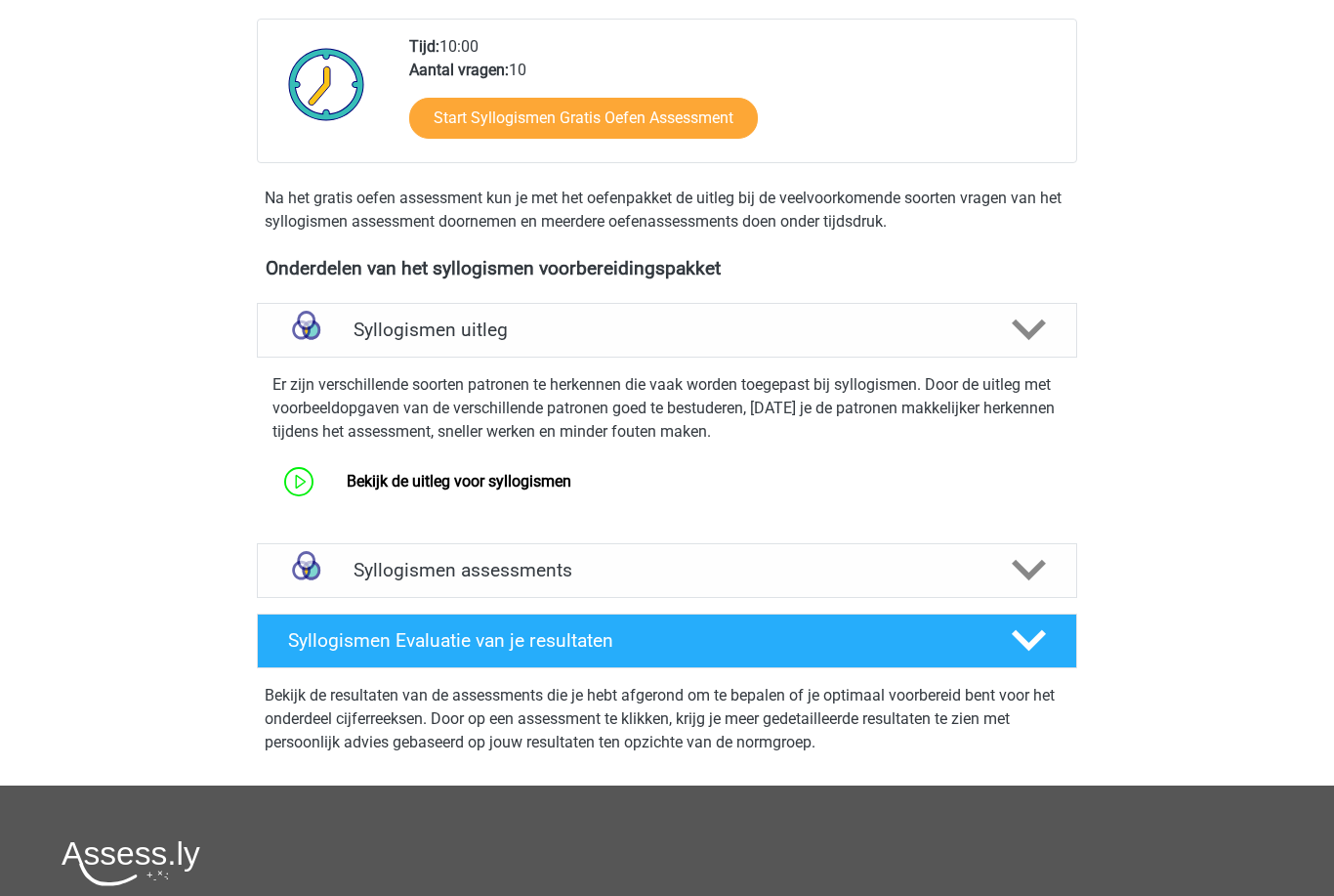
click at [957, 581] on h4 "Syllogismen assessments" at bounding box center [667, 570] width 627 height 23
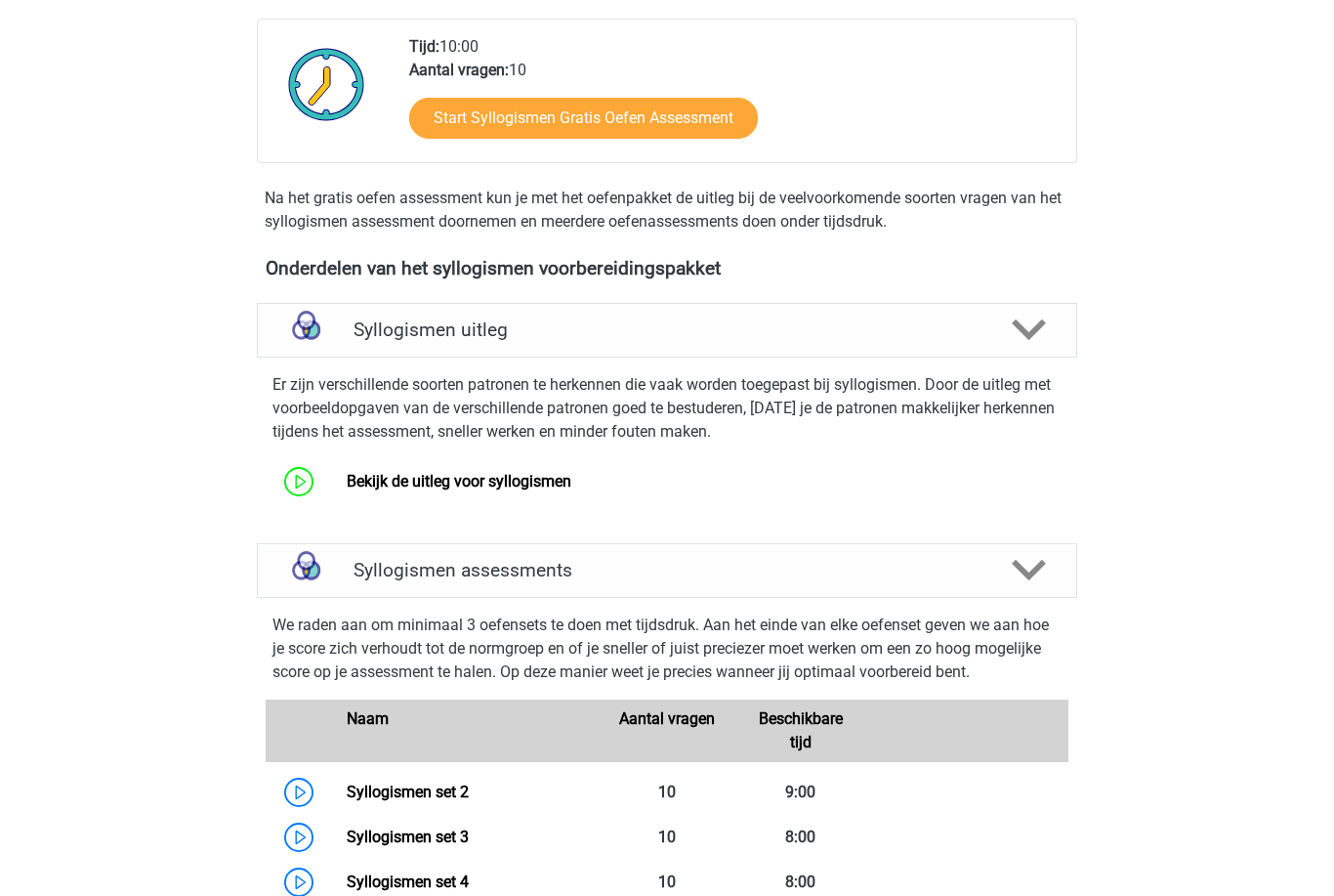
click at [553, 485] on link "Bekijk de uitleg voor syllogismen" at bounding box center [459, 481] width 224 height 19
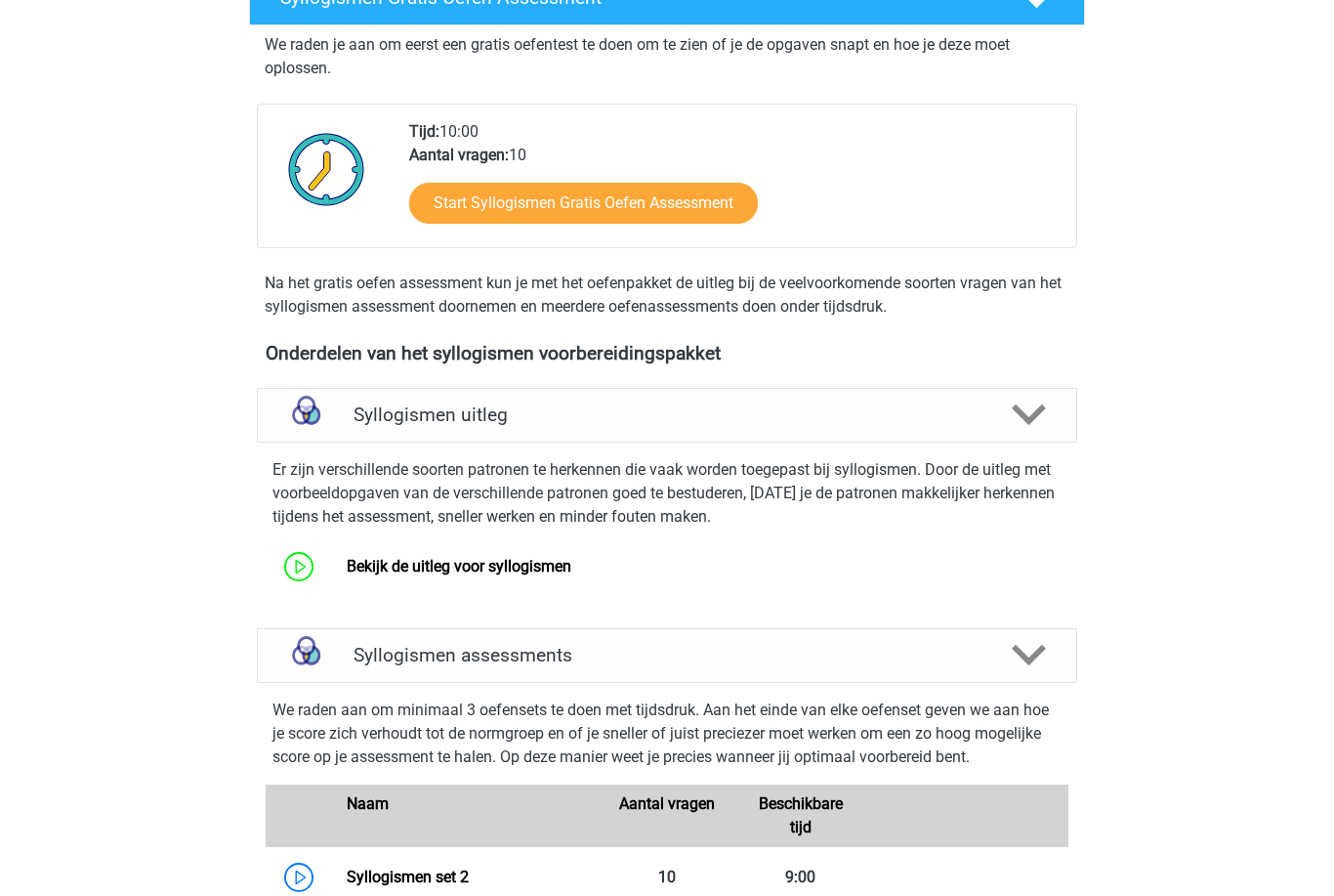
scroll to position [0, 0]
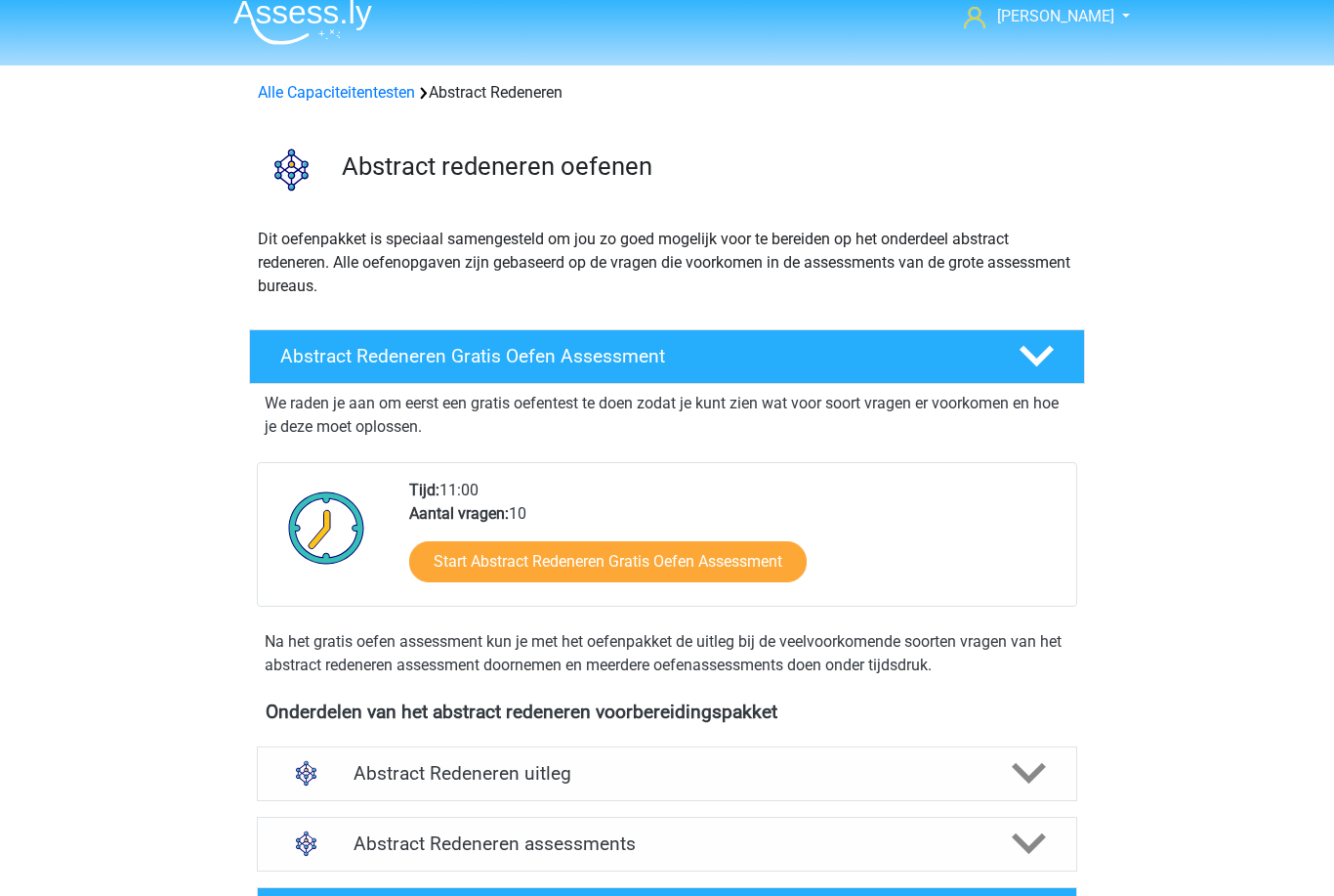
scroll to position [26, 0]
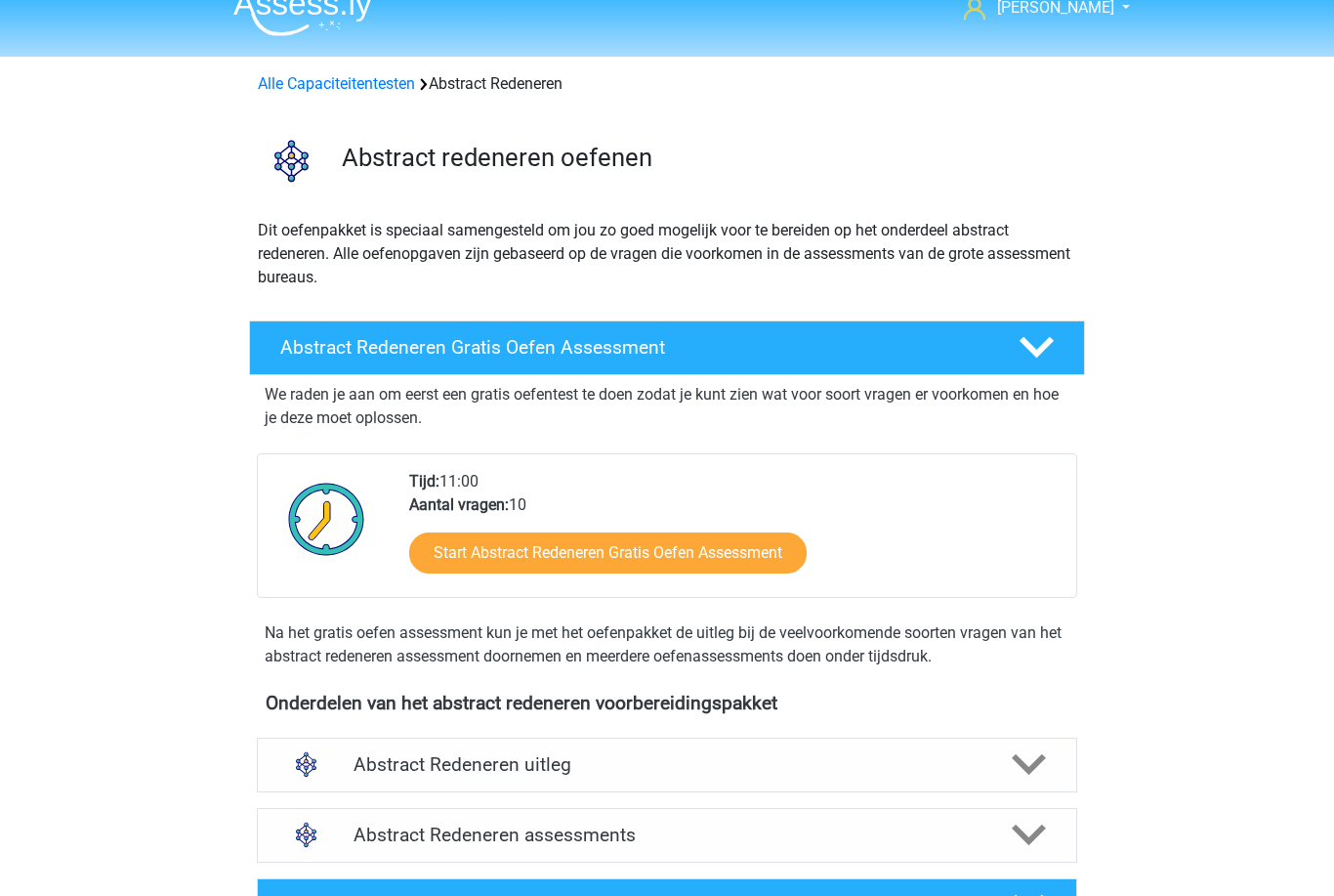
click at [453, 791] on div "Abstract Redeneren uitleg" at bounding box center [667, 765] width 820 height 55
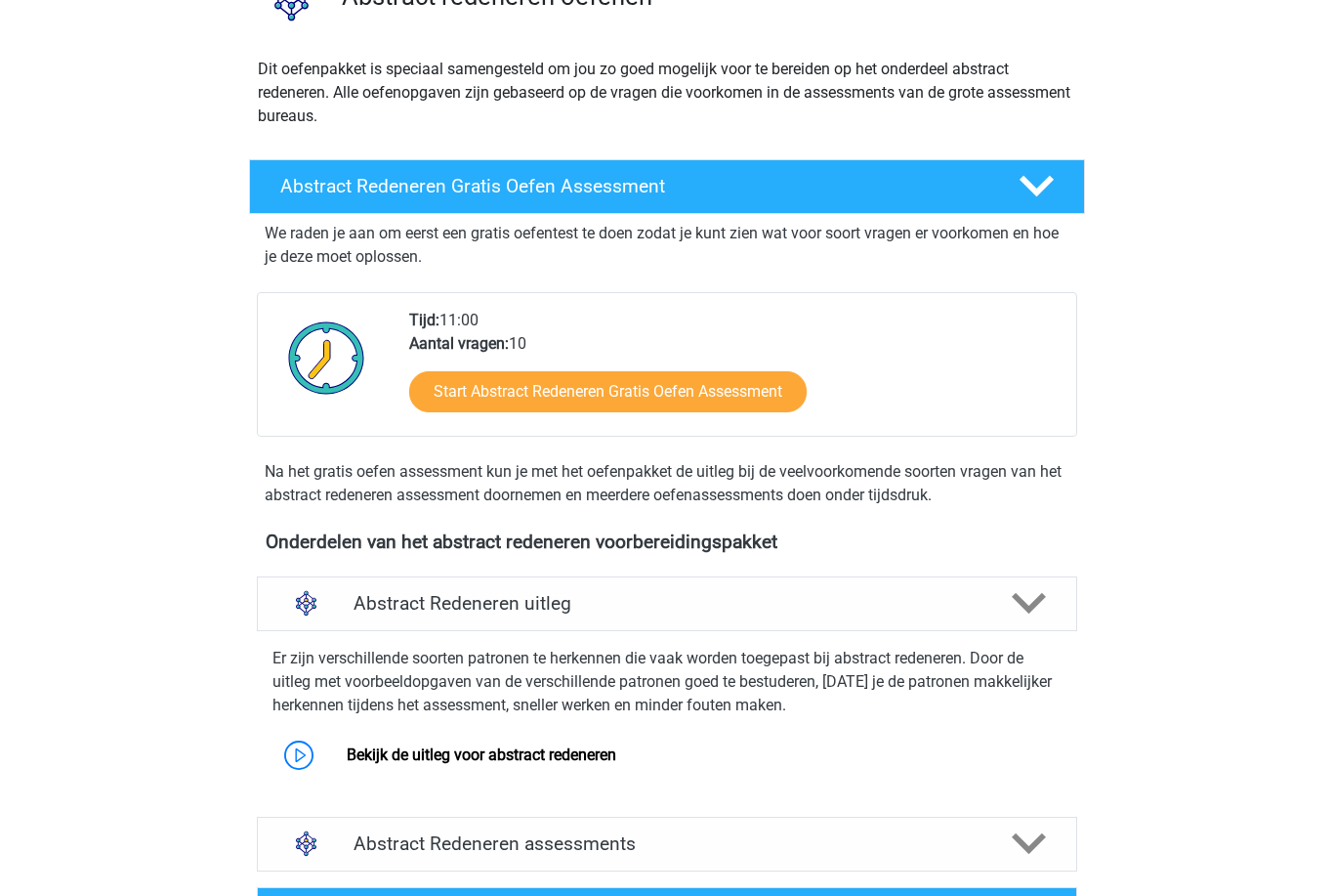
scroll to position [187, 0]
click at [364, 747] on link "Bekijk de uitleg voor abstract redeneren" at bounding box center [481, 754] width 269 height 19
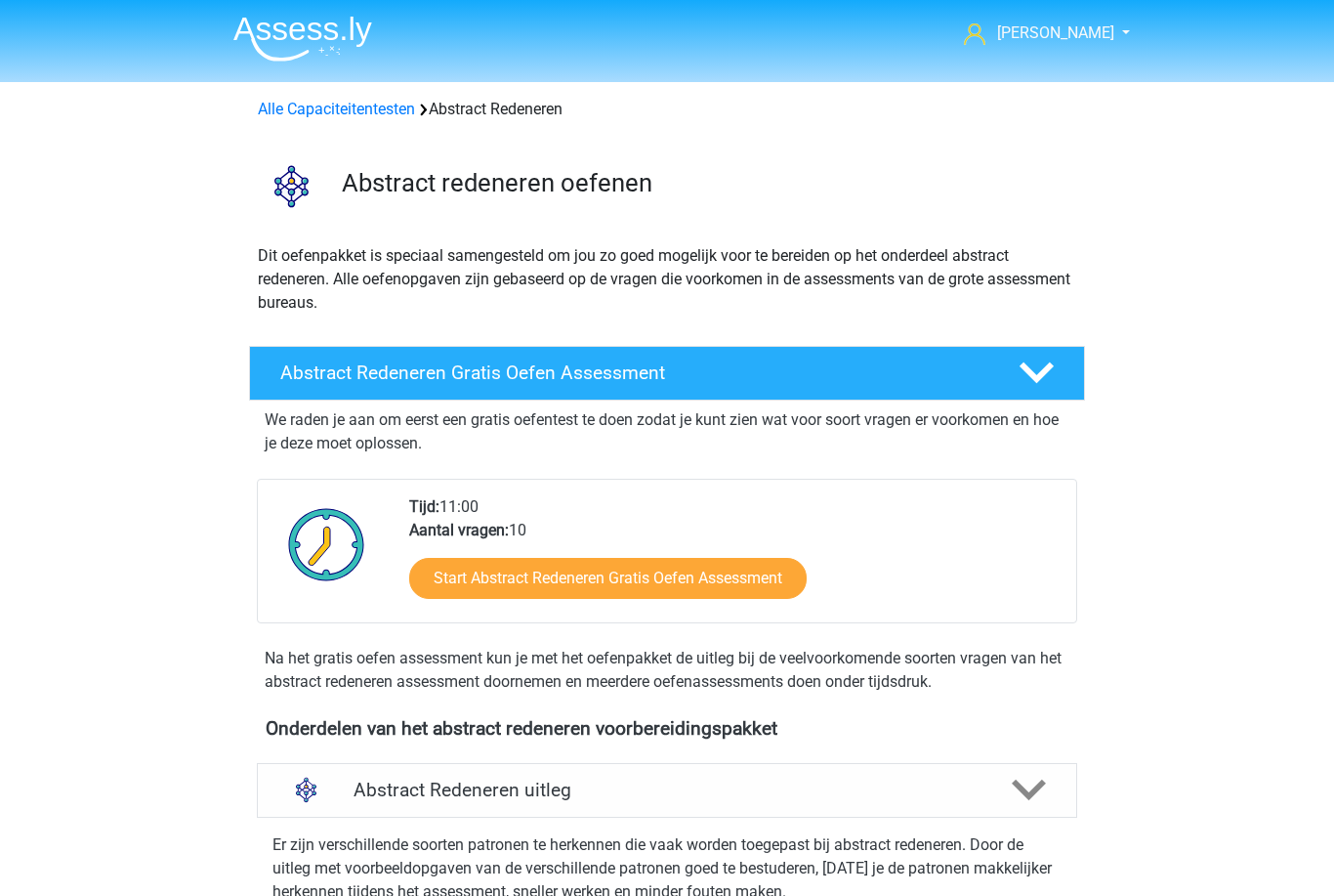
scroll to position [249, 0]
